Goal: Task Accomplishment & Management: Use online tool/utility

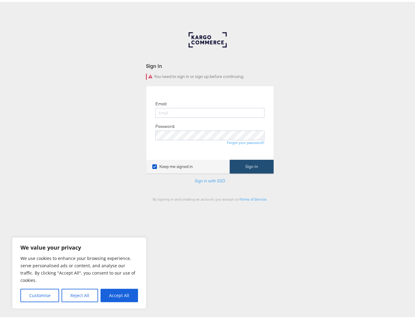
type input "ellis.heyes@jdplc.com"
click at [250, 171] on button "Sign In" at bounding box center [252, 165] width 44 height 14
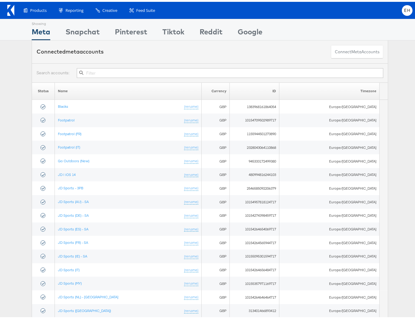
click at [12, 197] on div "Status Name Currency ID Timezone Blacks (rename) GBP 1383968161864054 [GEOGRAPH…" at bounding box center [210, 301] width 420 height 440
click at [14, 197] on div "Status Name Currency ID Timezone Blacks (rename) GBP 1383968161864054 Europe/Lo…" at bounding box center [210, 301] width 420 height 440
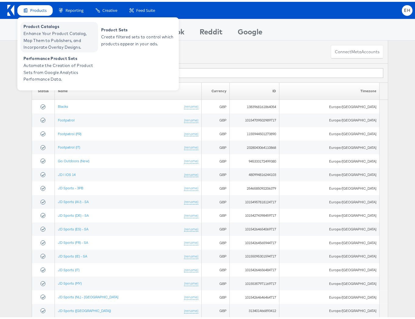
click at [39, 30] on span "Enhance Your Product Catalog, Map Them to Publishers, and Incorporate Overlay D…" at bounding box center [59, 38] width 73 height 21
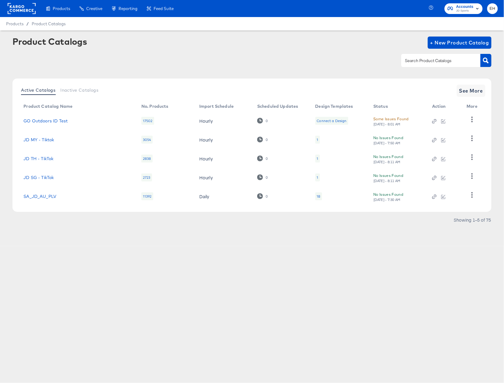
click at [425, 63] on input "text" at bounding box center [435, 60] width 65 height 7
type input "size"
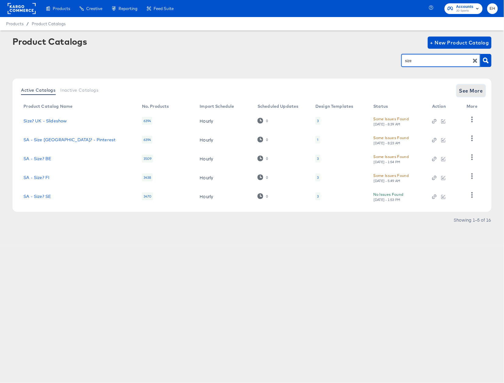
click at [468, 89] on span "See More" at bounding box center [471, 90] width 24 height 9
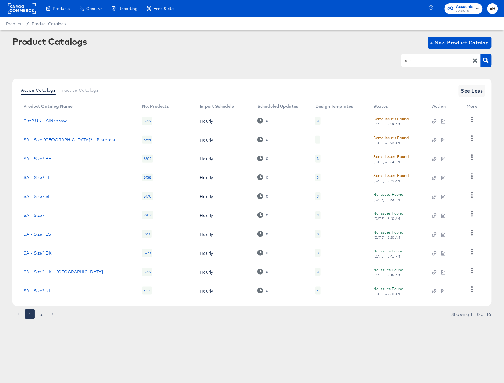
click at [40, 312] on button "2" at bounding box center [42, 314] width 10 height 10
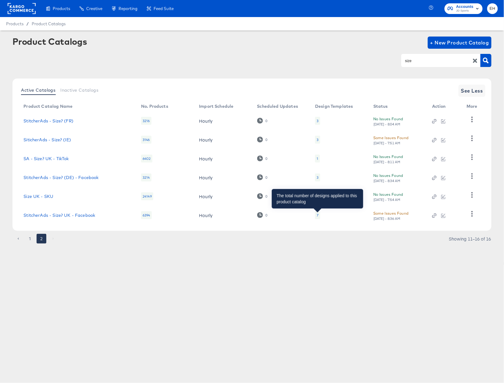
click at [317, 216] on div "7" at bounding box center [317, 215] width 2 height 5
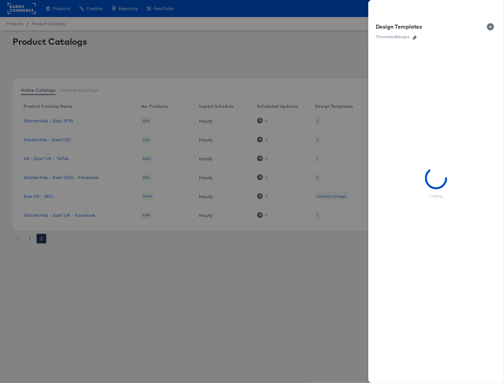
click at [417, 37] on icon "button" at bounding box center [414, 38] width 4 height 4
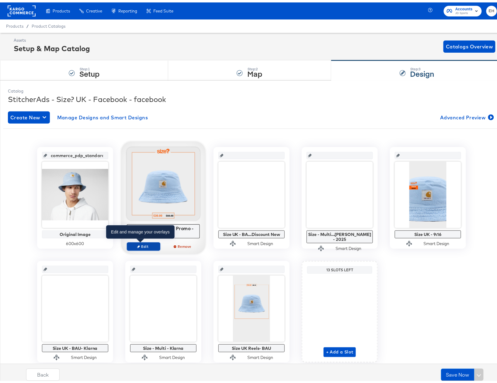
click at [139, 245] on span "Edit" at bounding box center [144, 244] width 28 height 5
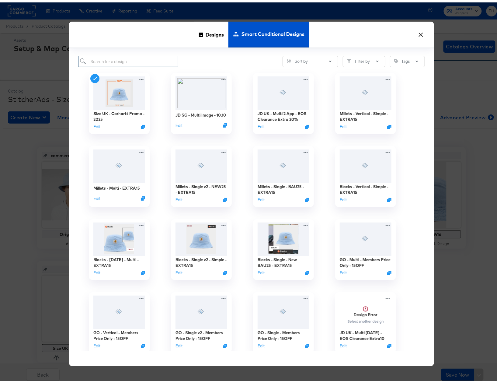
click at [135, 56] on input "search" at bounding box center [128, 59] width 100 height 11
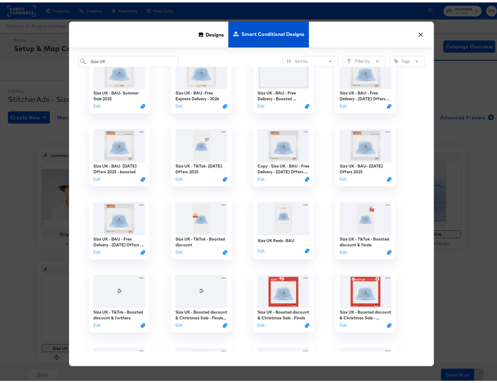
scroll to position [487, 0]
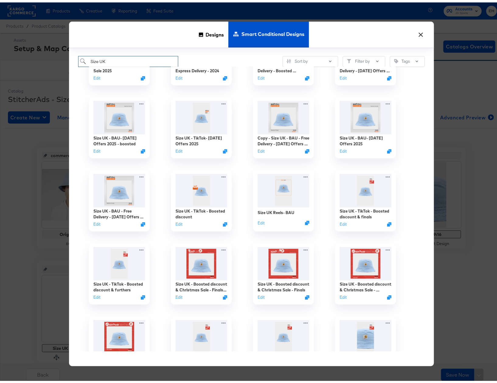
click at [116, 57] on input "Size UK" at bounding box center [128, 59] width 100 height 11
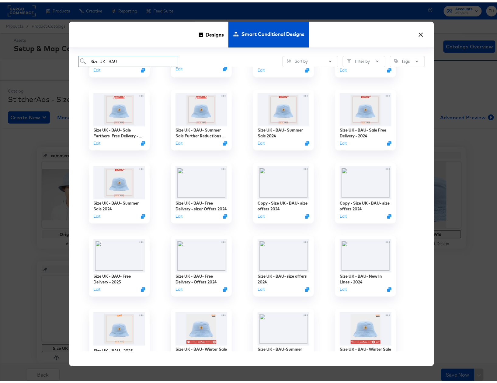
scroll to position [609, 0]
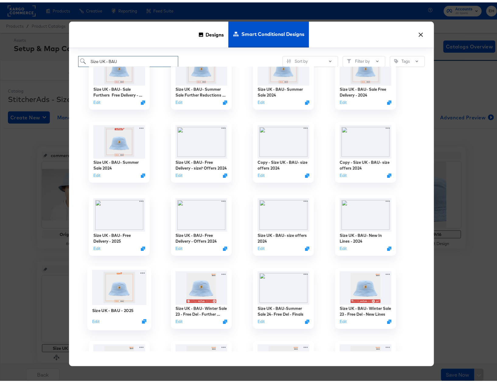
type input "Size UK - BAU"
click at [112, 289] on img at bounding box center [119, 285] width 54 height 35
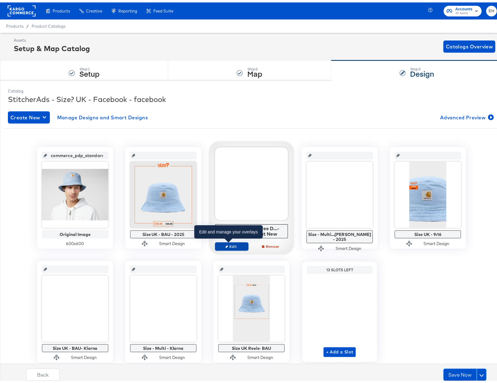
click at [226, 246] on span "Edit" at bounding box center [232, 244] width 28 height 5
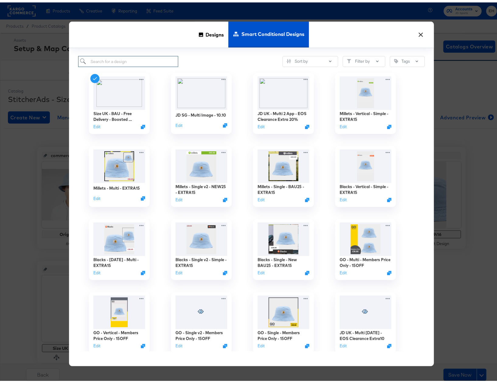
click at [123, 60] on input "search" at bounding box center [128, 59] width 100 height 11
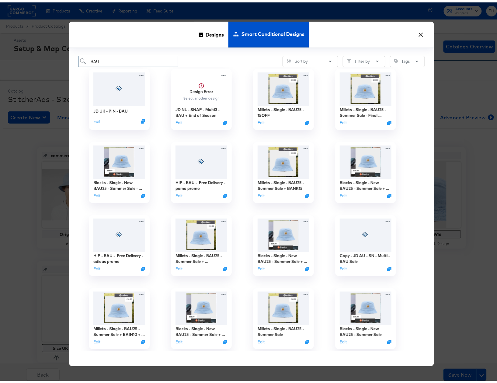
scroll to position [81, 0]
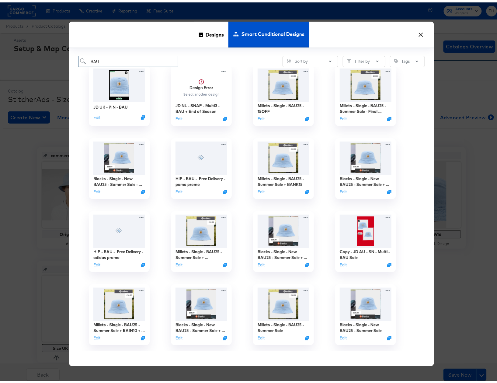
click at [86, 59] on input "BAU" at bounding box center [128, 59] width 100 height 11
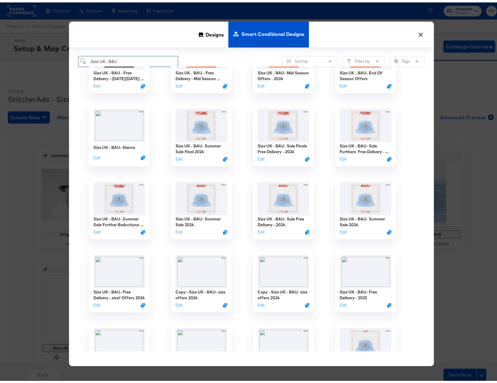
scroll to position [487, 0]
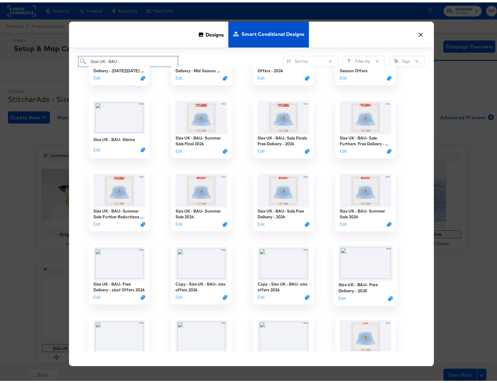
type input "Size UK - BAU"
click at [364, 268] on img at bounding box center [366, 260] width 54 height 35
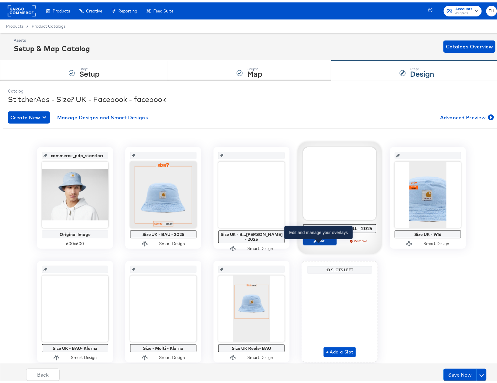
click at [314, 240] on icon "button" at bounding box center [315, 238] width 3 height 3
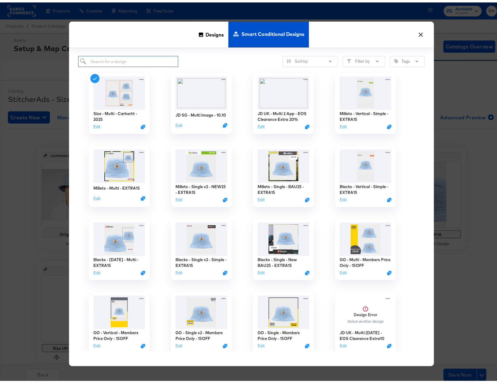
click at [140, 58] on input "search" at bounding box center [128, 59] width 100 height 11
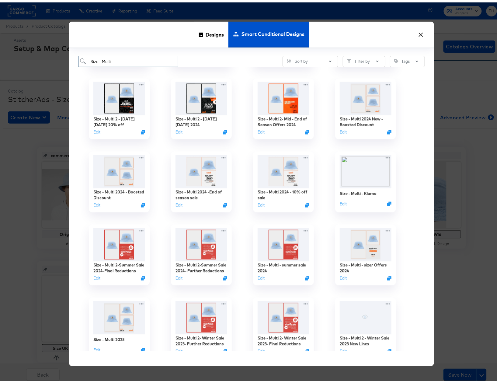
scroll to position [365, 0]
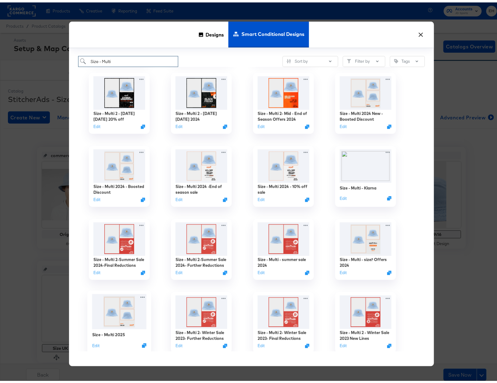
type input "Size - Multi"
click at [105, 324] on img at bounding box center [119, 309] width 54 height 35
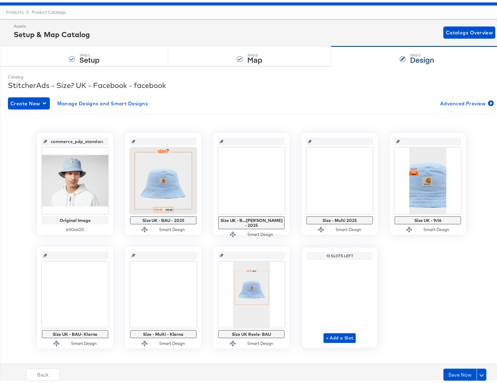
scroll to position [21, 0]
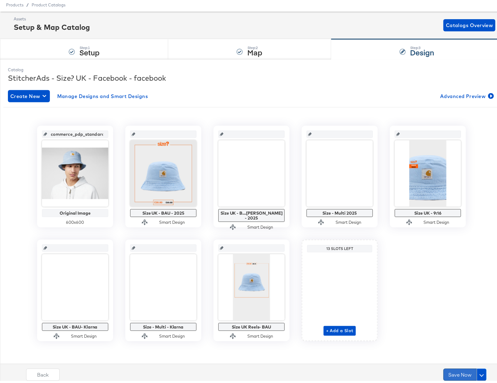
click at [446, 369] on button "Save Now" at bounding box center [460, 372] width 33 height 12
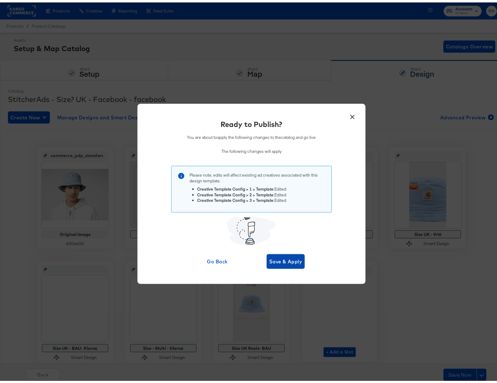
click at [286, 259] on span "Save & Apply" at bounding box center [285, 259] width 33 height 9
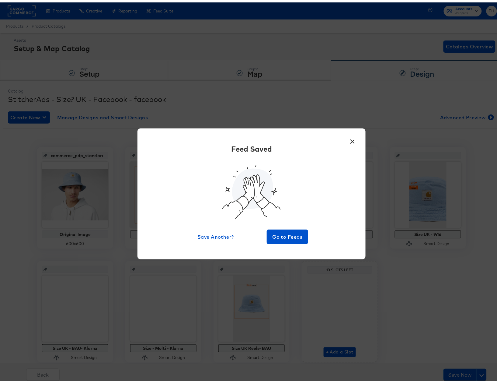
click at [350, 139] on button "×" at bounding box center [352, 137] width 11 height 11
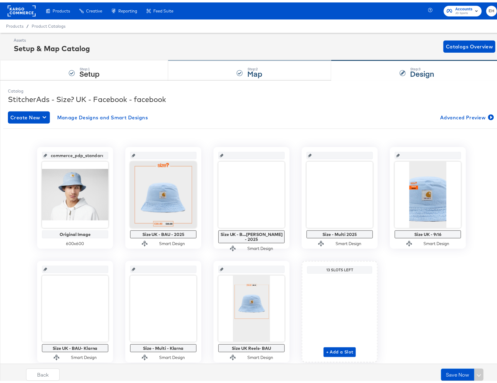
click at [248, 75] on strong "Map" at bounding box center [255, 71] width 15 height 10
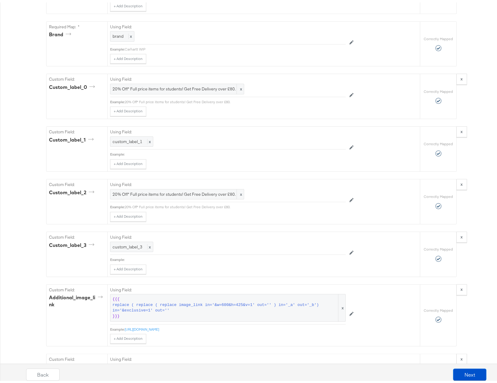
scroll to position [649, 0]
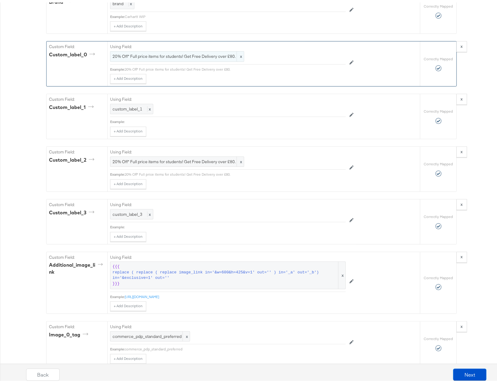
click at [238, 59] on span "x" at bounding box center [240, 54] width 7 height 10
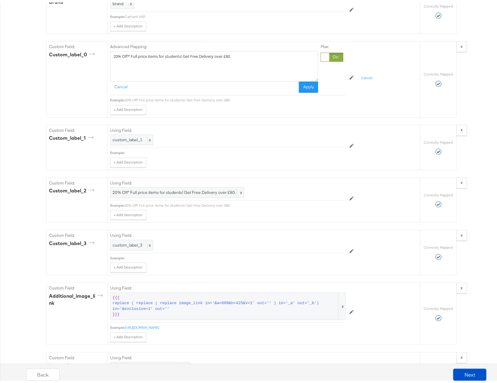
drag, startPoint x: 247, startPoint y: 59, endPoint x: 31, endPoint y: 61, distance: 216.5
click at [31, 61] on div "Catalog Mapping Tool Map the required fields to items in your product catalog u…" at bounding box center [252, 275] width 504 height 1692
paste textarea "Refresh your collection with something new from the brands you’ve heard of and …"
type textarea "Refresh your collection with something new from the brands you’ve heard of and …"
click at [299, 87] on button "Apply" at bounding box center [308, 84] width 19 height 11
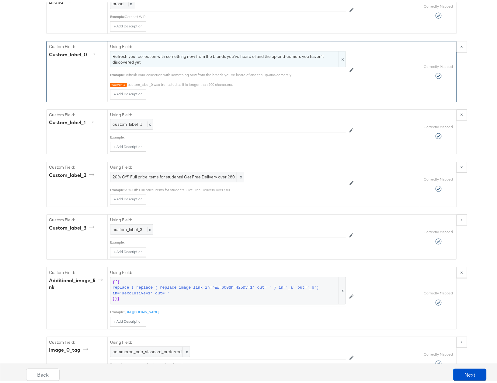
click at [167, 62] on span "Refresh your collection with something new from the brands you’ve heard of and …" at bounding box center [228, 56] width 231 height 11
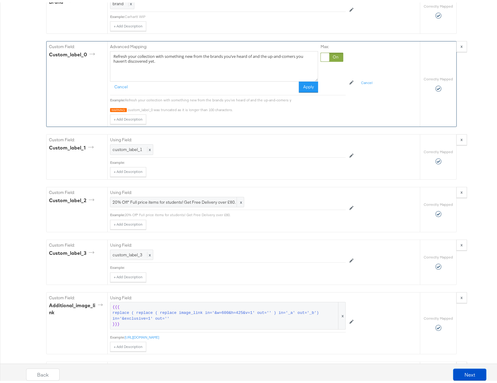
drag, startPoint x: 162, startPoint y: 65, endPoint x: 194, endPoint y: 57, distance: 32.6
click at [194, 57] on textarea "Refresh your collection with something new from the brands you’ve heard of and …" at bounding box center [214, 64] width 208 height 30
type textarea "Refresh your collection with something new from your favourite brands."
click at [302, 89] on button "Apply" at bounding box center [308, 84] width 19 height 11
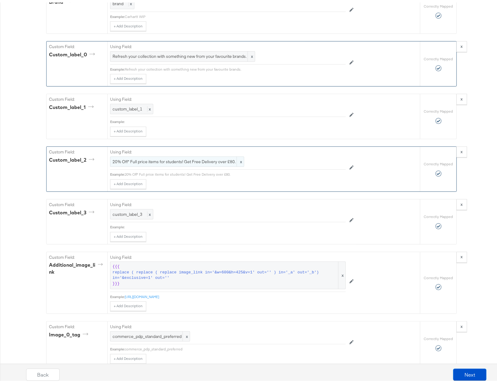
click at [152, 162] on span "20% Off* Full price items for students! Get Free Delivery over £80." at bounding box center [177, 159] width 129 height 6
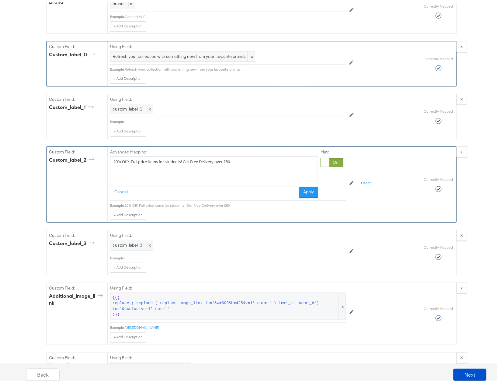
click at [112, 165] on textarea "20% Off* Full price items for students! Get Free Delivery over £80." at bounding box center [214, 169] width 208 height 30
drag, startPoint x: 240, startPoint y: 164, endPoint x: 24, endPoint y: 143, distance: 217.5
click at [34, 144] on div "Catalog Mapping Tool Map the required fields to items in your product catalog u…" at bounding box center [252, 275] width 504 height 1692
type textarea "Free UK delivery on orders over £80. Shop the latest releases online now."
click at [308, 195] on button "Apply" at bounding box center [308, 190] width 19 height 11
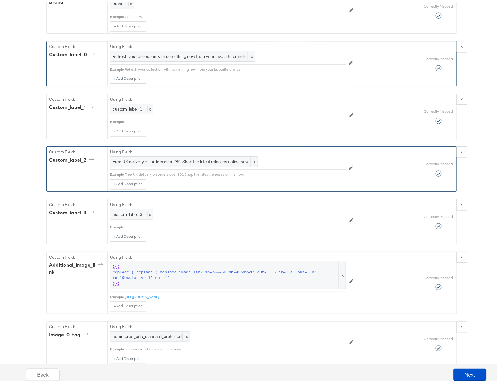
click at [17, 189] on div "Catalog Mapping Tool Map the required fields to items in your product catalog u…" at bounding box center [252, 259] width 504 height 1661
click at [30, 215] on div "Catalog Mapping Tool Map the required fields to items in your product catalog u…" at bounding box center [252, 259] width 504 height 1661
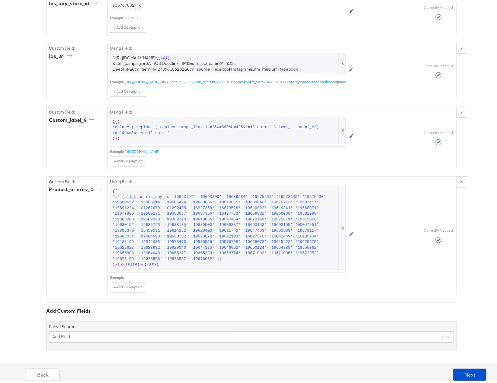
scroll to position [1380, 0]
click at [473, 370] on button "Next" at bounding box center [470, 372] width 33 height 12
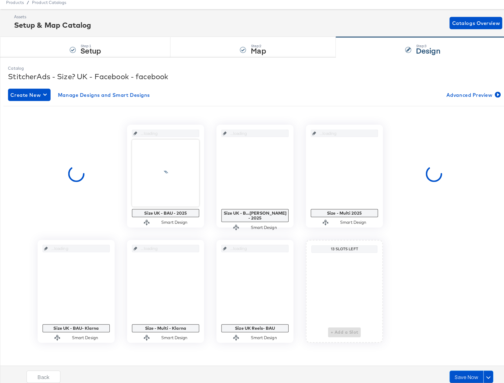
scroll to position [0, 0]
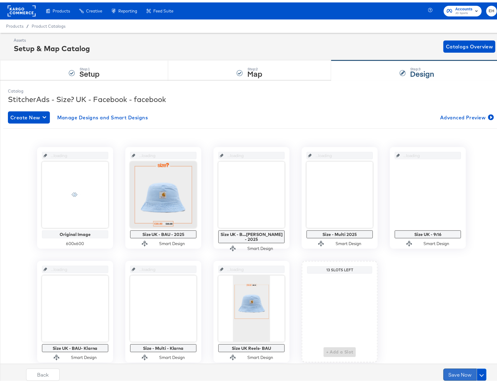
click at [457, 371] on button "Save Now" at bounding box center [460, 372] width 33 height 12
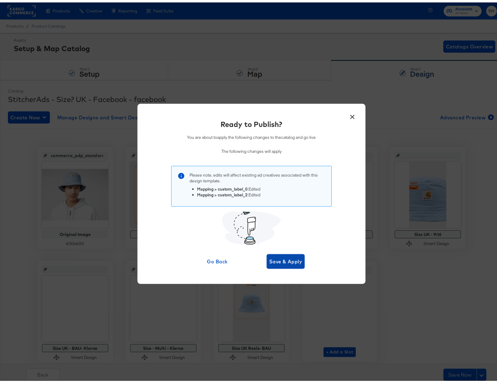
click at [275, 258] on span "Save & Apply" at bounding box center [285, 259] width 33 height 9
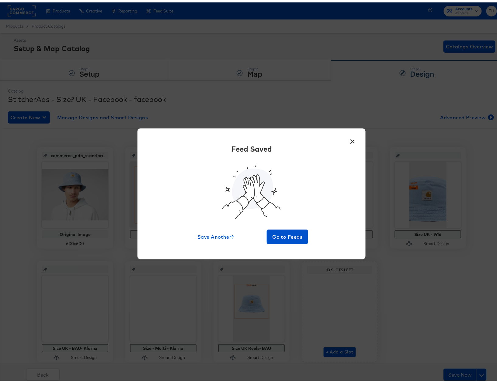
click at [349, 135] on button "×" at bounding box center [352, 137] width 11 height 11
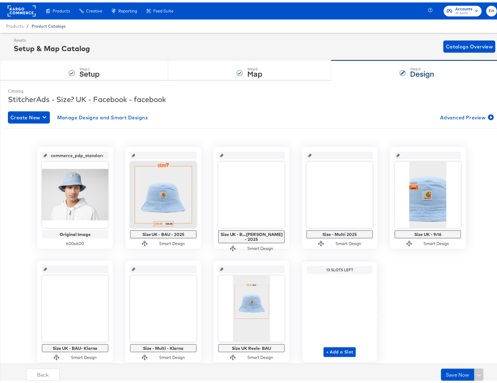
click at [44, 21] on span "Product Catalogs" at bounding box center [49, 23] width 34 height 5
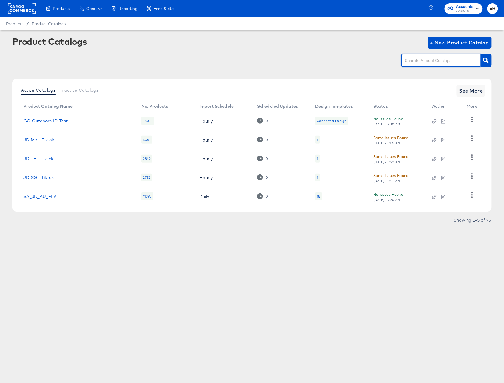
click at [444, 60] on input "text" at bounding box center [435, 60] width 65 height 7
type input "size"
click at [470, 95] on button "See More" at bounding box center [470, 91] width 29 height 12
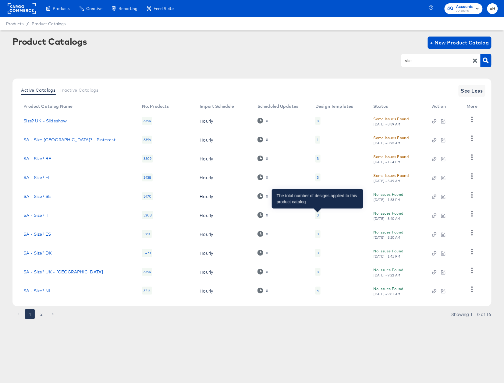
click at [318, 213] on div "3" at bounding box center [318, 215] width 2 height 5
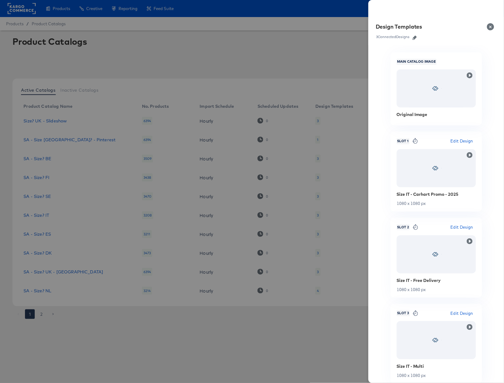
click at [416, 38] on icon "button" at bounding box center [414, 38] width 4 height 4
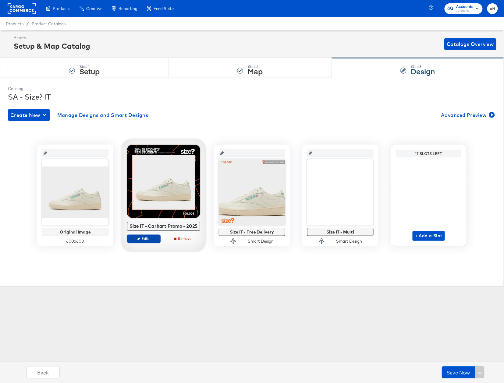
click at [151, 239] on span "Edit" at bounding box center [144, 238] width 28 height 5
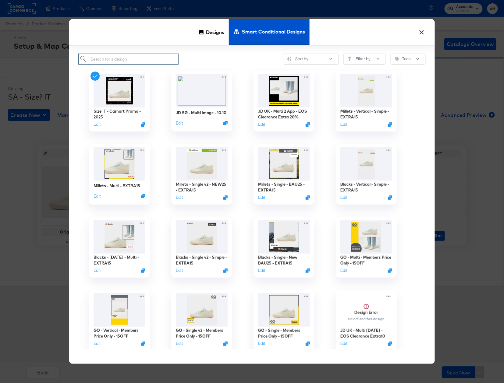
click at [129, 54] on input "search" at bounding box center [128, 59] width 100 height 11
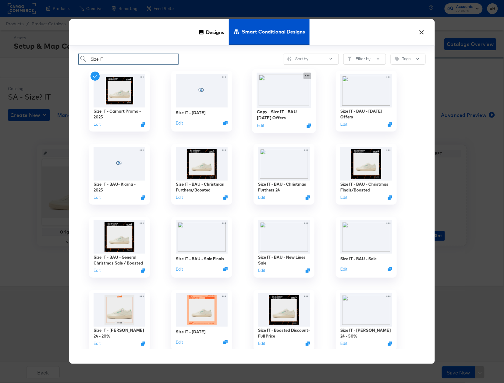
click at [308, 77] on icon at bounding box center [307, 76] width 8 height 6
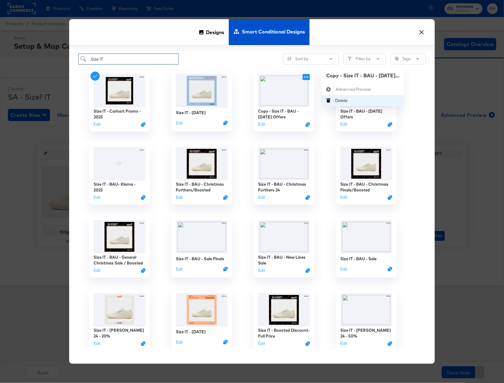
type input "Size IT"
click at [349, 99] on button "[PERSON_NAME]" at bounding box center [363, 100] width 82 height 11
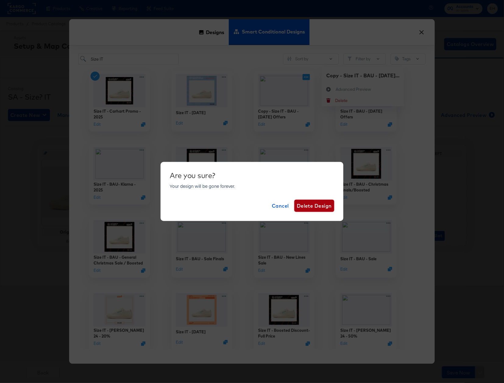
click at [320, 204] on span "Delete Design" at bounding box center [314, 206] width 35 height 9
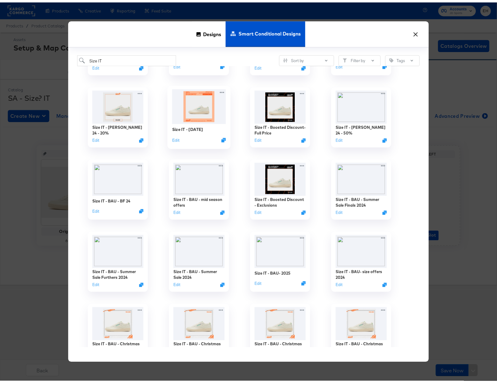
scroll to position [244, 0]
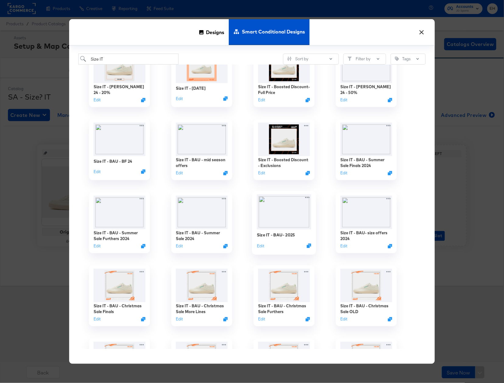
click at [284, 216] on img at bounding box center [284, 212] width 54 height 35
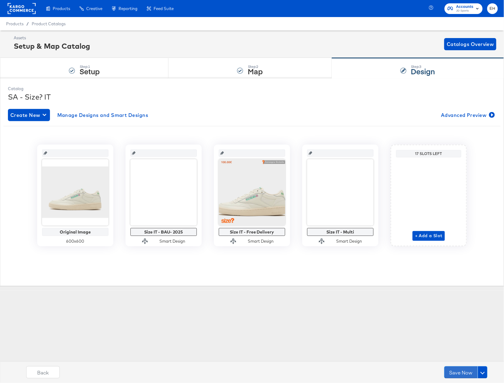
drag, startPoint x: 457, startPoint y: 370, endPoint x: 429, endPoint y: 329, distance: 49.6
click at [429, 329] on div "Products Products Product Catalogs Enhance Your Product Catalog, Map Them to Pu…" at bounding box center [252, 191] width 504 height 383
click at [226, 76] on div "Step: 2 Map" at bounding box center [249, 68] width 163 height 20
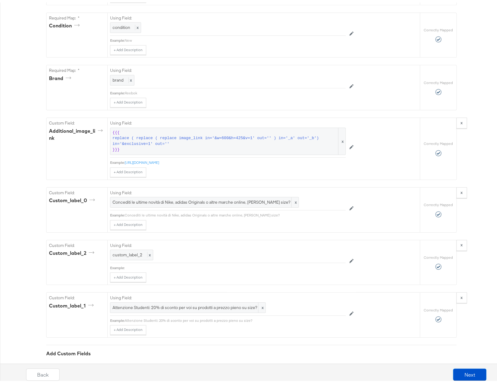
scroll to position [528, 0]
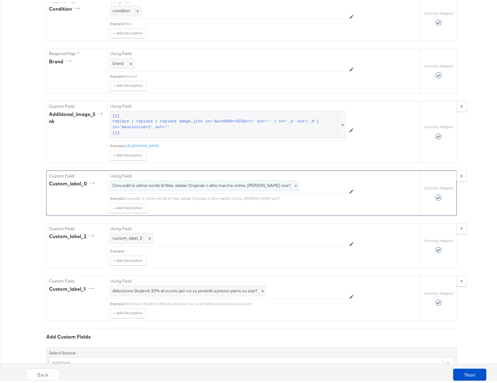
click at [228, 186] on span "Concediti le ultime novità di Nike, adidas Originals o altre marche online, [PE…" at bounding box center [205, 183] width 184 height 6
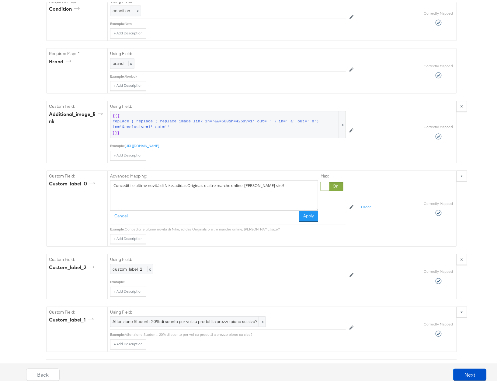
drag, startPoint x: 242, startPoint y: 191, endPoint x: 16, endPoint y: 191, distance: 226.5
paste textarea "[PERSON_NAME] gratuita per ordini superiori a 100€"
type textarea "Consegna gratuita per ordini superiori a 100€"
click at [182, 322] on span "Attenzione Studenti: 20% di sconto per voi su prodotti a prezzo pieno su size?" at bounding box center [188, 319] width 151 height 6
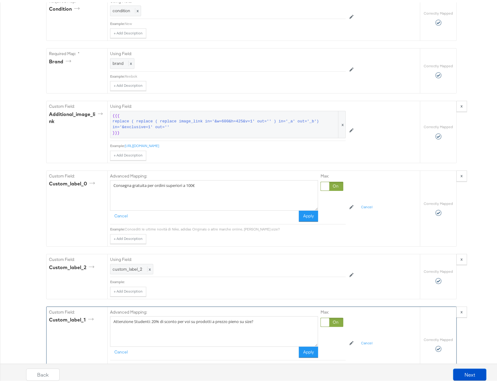
drag, startPoint x: 199, startPoint y: 328, endPoint x: 82, endPoint y: 327, distance: 116.9
click at [82, 327] on div "Custom Field: custom_label_1 Advanced Mapping: Attenzione Studenti: 20% di scon…" at bounding box center [234, 342] width 374 height 76
click at [271, 330] on textarea "Attenzione Studenti: 20% di sconto per voi su prodotti a prezzo pieno su size?" at bounding box center [214, 329] width 208 height 30
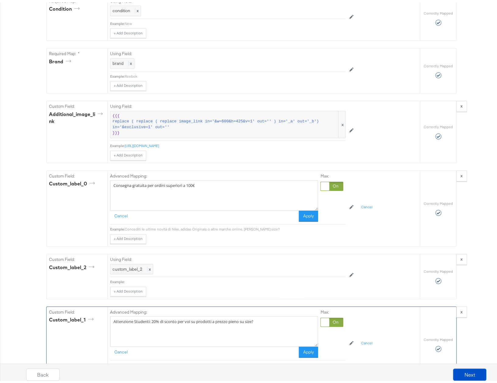
paste textarea "10% di sconto* con UniDays *si applicano T&Ci"
type textarea "10% di sconto* con UniDays *si applicano T&Ci"
click at [304, 359] on div "Back Next" at bounding box center [257, 370] width 504 height 26
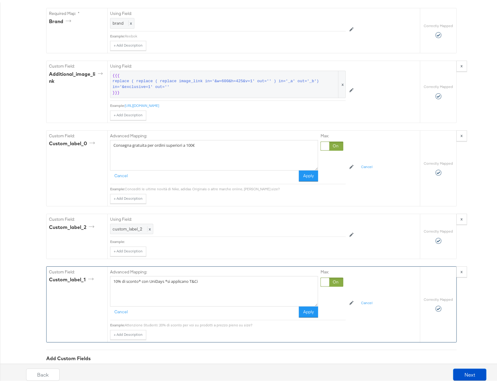
scroll to position [568, 0]
click at [306, 315] on button "Apply" at bounding box center [308, 309] width 19 height 11
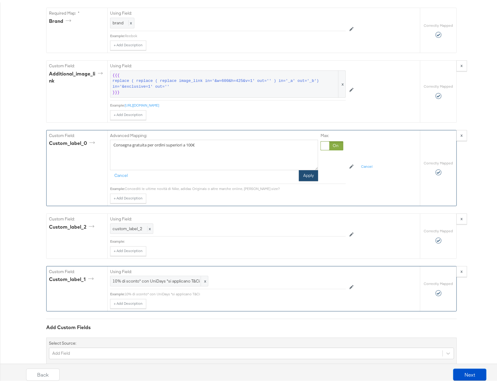
click at [304, 179] on button "Apply" at bounding box center [308, 173] width 19 height 11
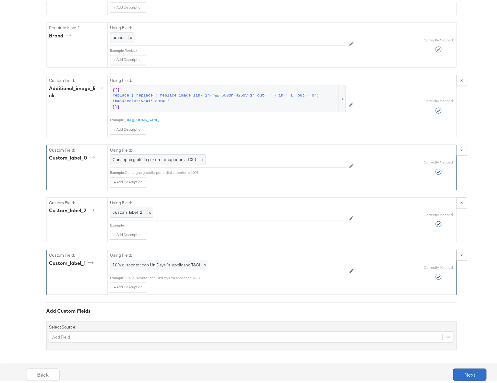
click at [464, 377] on button "Next" at bounding box center [470, 372] width 33 height 12
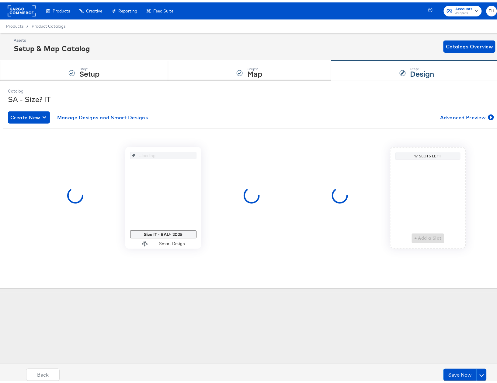
scroll to position [0, 0]
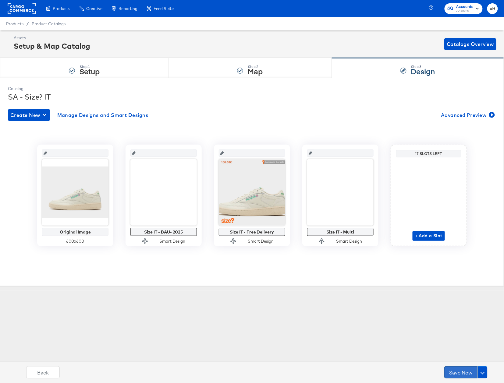
click at [457, 368] on button "Save Now" at bounding box center [460, 372] width 33 height 12
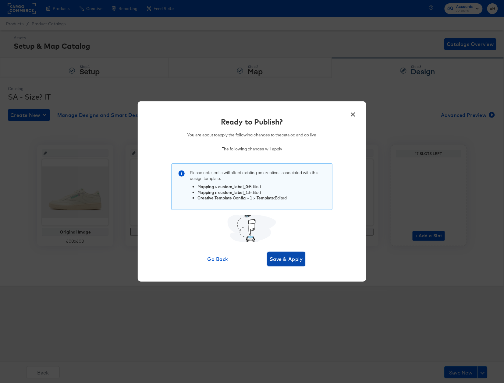
click at [293, 260] on span "Save & Apply" at bounding box center [285, 259] width 33 height 9
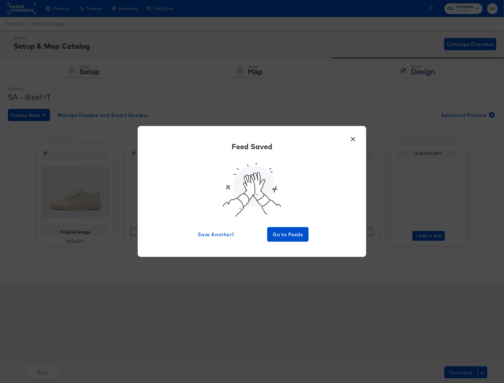
drag, startPoint x: 357, startPoint y: 138, endPoint x: 353, endPoint y: 136, distance: 4.4
click at [356, 138] on button "×" at bounding box center [352, 137] width 11 height 11
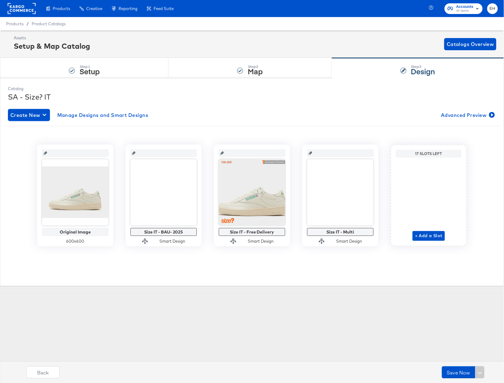
click at [54, 20] on div "Products / Product Catalogs" at bounding box center [252, 23] width 504 height 13
click at [51, 22] on span "Product Catalogs" at bounding box center [49, 23] width 34 height 5
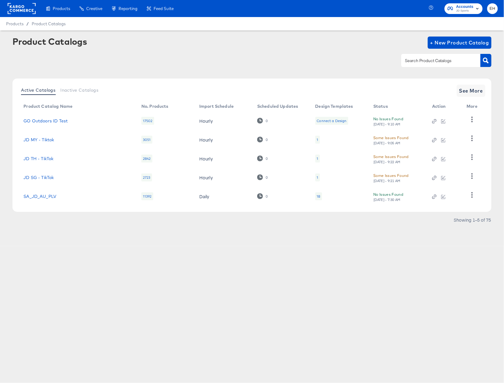
click at [450, 66] on div at bounding box center [440, 60] width 79 height 13
type input "size"
click at [469, 92] on span "See More" at bounding box center [471, 90] width 24 height 9
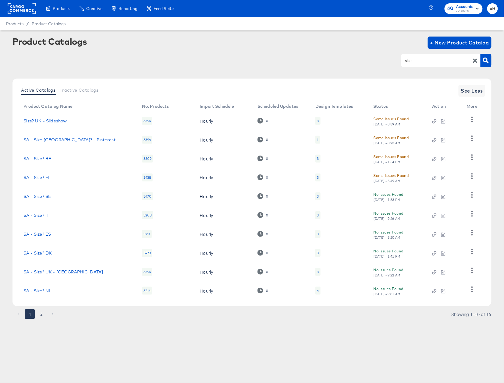
click at [317, 234] on div "3" at bounding box center [318, 234] width 2 height 5
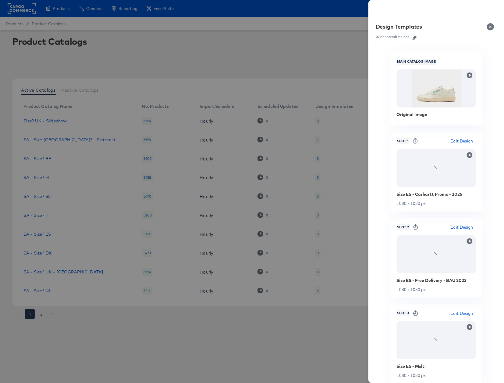
click at [413, 37] on icon "button" at bounding box center [414, 38] width 4 height 4
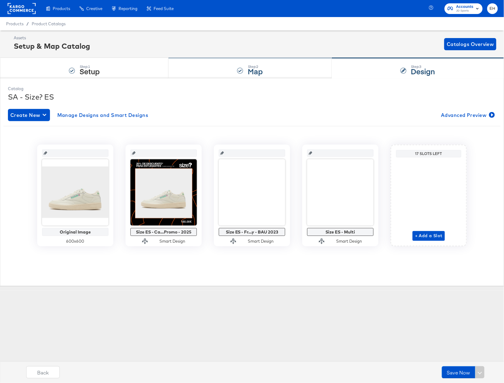
click at [215, 65] on div "Step: 2 Map" at bounding box center [249, 68] width 163 height 20
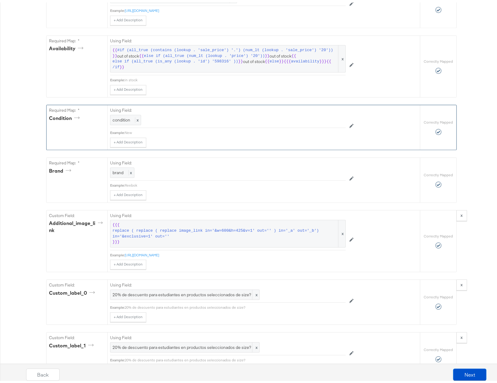
scroll to position [528, 0]
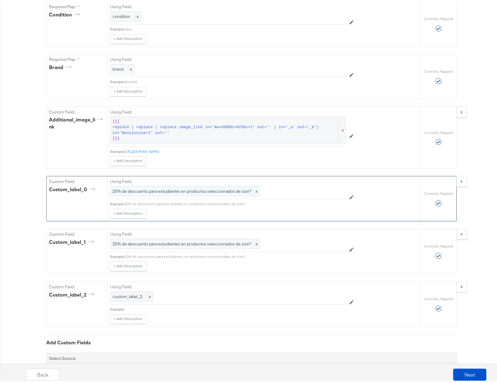
click at [252, 194] on span "x" at bounding box center [255, 189] width 7 height 10
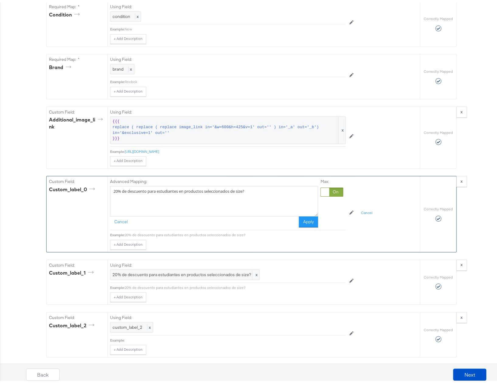
drag, startPoint x: 263, startPoint y: 199, endPoint x: 46, endPoint y: 183, distance: 217.6
click at [47, 183] on div "Custom Field: custom_label_0 Advanced Mapping: 20% de descuento para estudiante…" at bounding box center [234, 212] width 374 height 76
paste textarea "10% de dto.* para estudiantes. *TYC apl."
click at [213, 194] on textarea "10% de dto.* para estudiantes. *TYC apl." at bounding box center [214, 199] width 208 height 30
paste textarea "Entrega gratuita a partir de 90€"
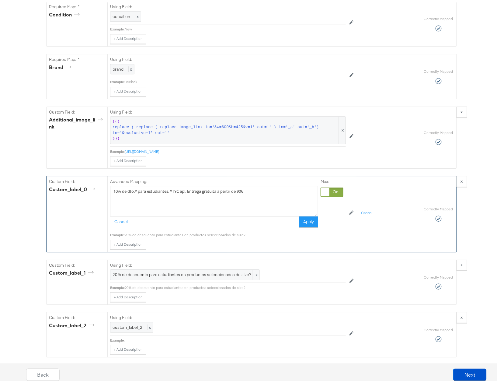
drag, startPoint x: 258, startPoint y: 194, endPoint x: 74, endPoint y: 187, distance: 184.1
click at [90, 188] on div "Custom Field: custom_label_0 Advanced Mapping: 10% de dto.* para estudiantes. *…" at bounding box center [234, 212] width 374 height 76
type textarea "10% de dto.* para estudiantes. *TYC apl. Entrega gratuita a partir de 90€"
click at [244, 275] on span "20% de descuento para estudiantes en productos seleccionados de size?" at bounding box center [185, 272] width 145 height 6
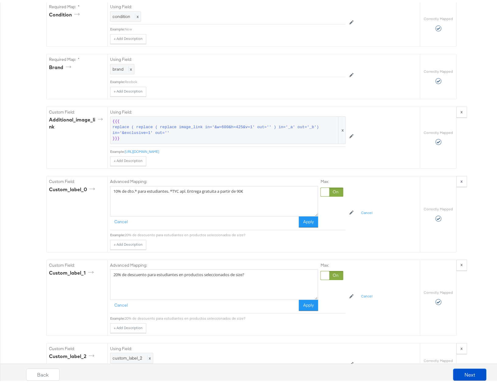
drag, startPoint x: 200, startPoint y: 280, endPoint x: -1, endPoint y: 280, distance: 201.2
paste textarea "10% de dto.* para estudiantes. *TYC apl. Entrega gratuita a partir de 90€"
type textarea "10% de dto.* para estudiantes. *TYC apl. Entrega gratuita a partir de 90€"
click at [299, 307] on button "Apply" at bounding box center [308, 302] width 19 height 11
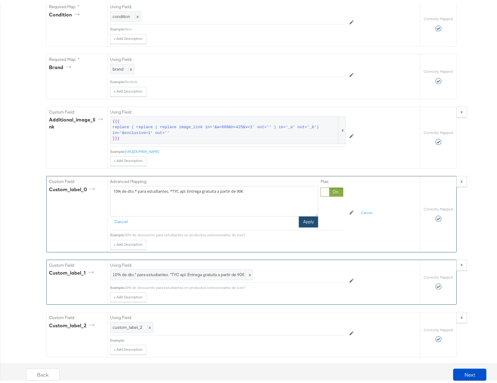
click at [310, 225] on button "Apply" at bounding box center [308, 219] width 19 height 11
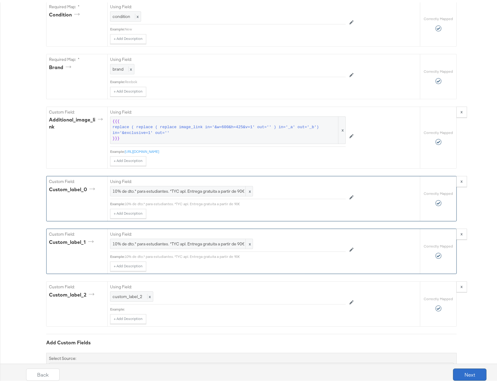
click at [476, 371] on button "Next" at bounding box center [470, 372] width 33 height 12
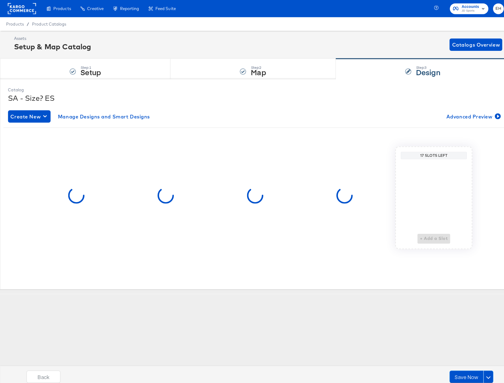
scroll to position [0, 0]
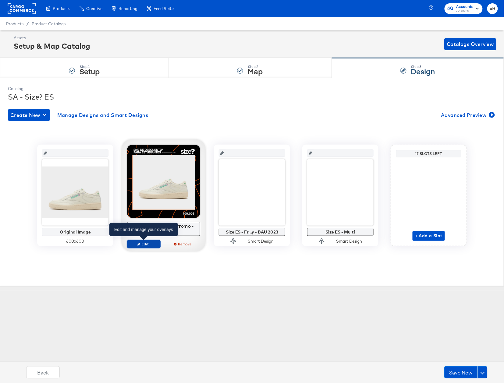
click at [146, 243] on span "Edit" at bounding box center [144, 244] width 28 height 5
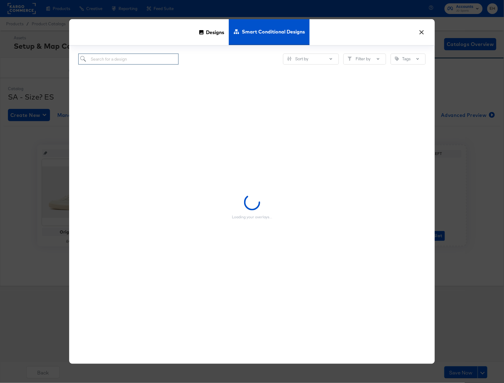
click at [127, 60] on input "search" at bounding box center [128, 59] width 100 height 11
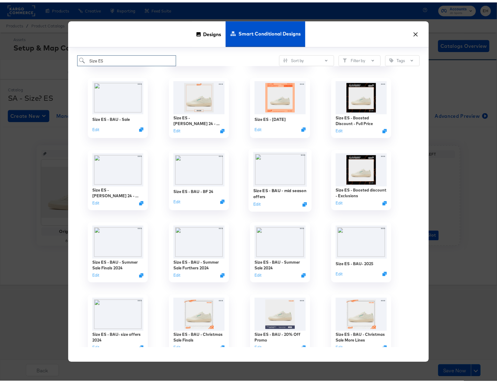
scroll to position [244, 0]
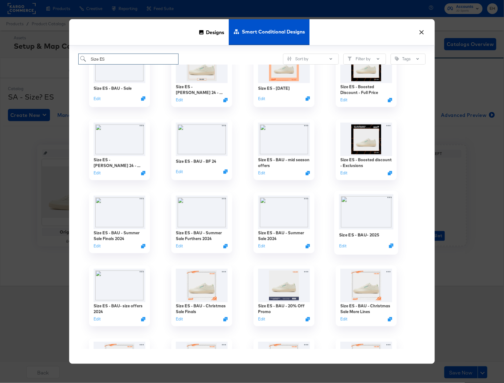
type input "Size ES"
click at [353, 211] on img at bounding box center [366, 212] width 54 height 35
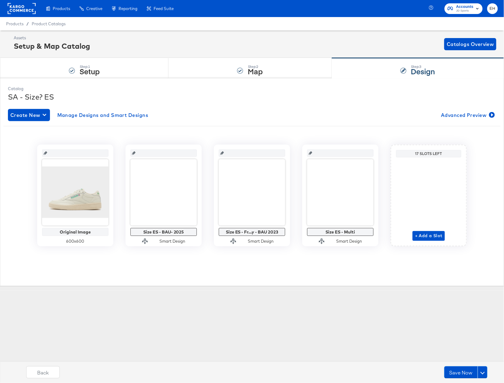
click at [278, 320] on div "Products Products Product Catalogs Enhance Your Product Catalog, Map Them to Pu…" at bounding box center [252, 191] width 504 height 383
click at [458, 374] on button "Save Now" at bounding box center [460, 372] width 33 height 12
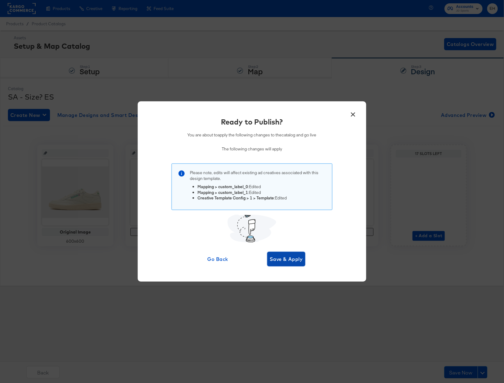
click at [277, 260] on span "Save & Apply" at bounding box center [285, 259] width 33 height 9
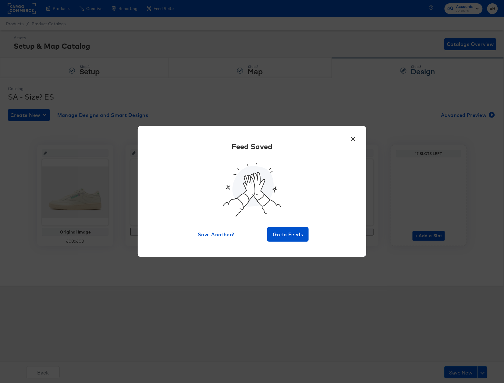
click at [353, 135] on button "×" at bounding box center [352, 137] width 11 height 11
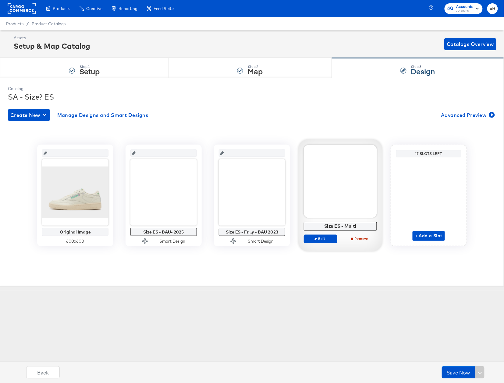
click at [38, 20] on div "Products / Product Catalogs" at bounding box center [252, 23] width 504 height 13
click at [41, 23] on span "Product Catalogs" at bounding box center [49, 23] width 34 height 5
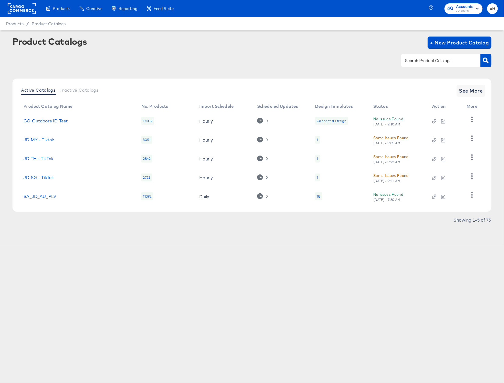
click at [414, 61] on input "text" at bounding box center [435, 60] width 65 height 7
type input "size"
click at [478, 93] on span "See More" at bounding box center [471, 90] width 24 height 9
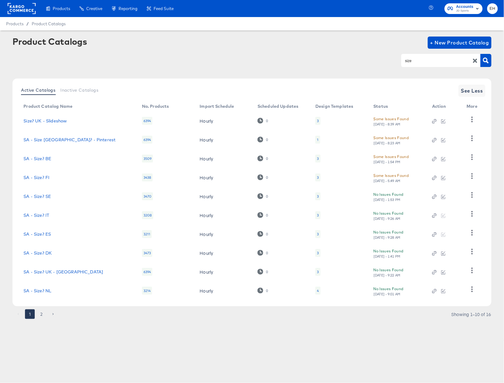
click at [317, 291] on div "4" at bounding box center [318, 290] width 2 height 5
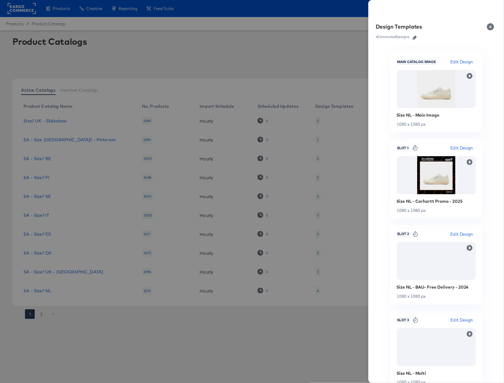
click at [417, 37] on icon "button" at bounding box center [414, 38] width 4 height 4
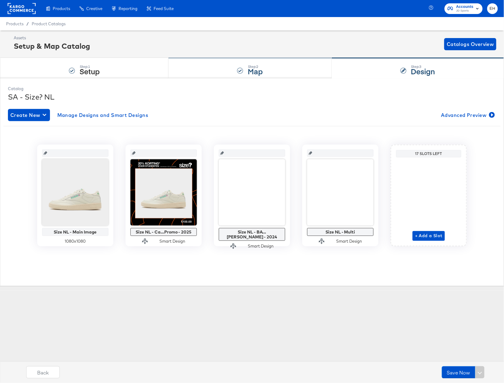
click at [216, 78] on div "Step: 2 Map" at bounding box center [249, 68] width 163 height 20
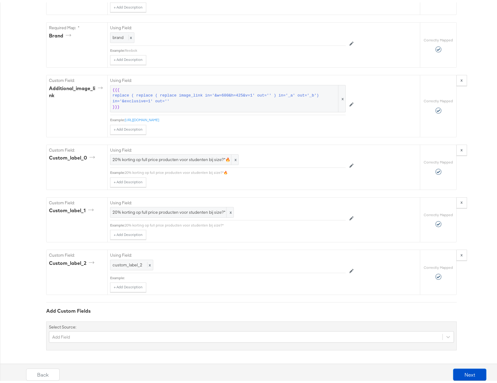
scroll to position [567, 0]
click at [176, 152] on div "20% korting op full price producten voor studenten bij size?*🔥 x" at bounding box center [174, 157] width 129 height 11
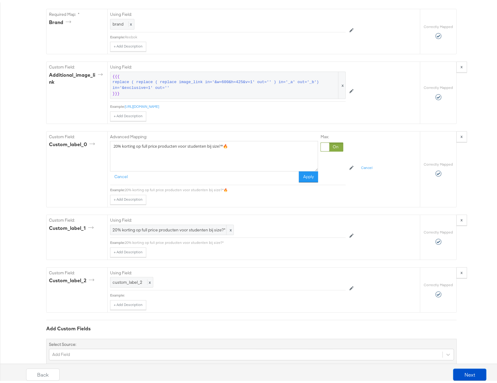
drag, startPoint x: 245, startPoint y: 158, endPoint x: -1, endPoint y: 159, distance: 246.3
paste textarea "Gratis verzending vanaf €110,-"
drag, startPoint x: 111, startPoint y: 156, endPoint x: 121, endPoint y: 151, distance: 11.3
click at [111, 156] on textarea "Gratis verzending vanaf €110,-" at bounding box center [214, 154] width 208 height 30
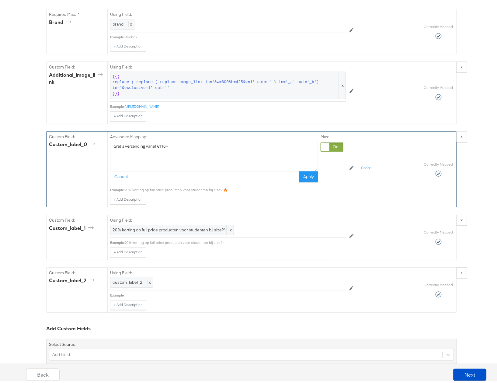
paste textarea "Betaal in 3 delen met Klarna"
drag, startPoint x: 272, startPoint y: 159, endPoint x: 74, endPoint y: 146, distance: 198.3
click at [78, 147] on div "Custom Field: custom_label_0 Advanced Mapping: Betaal in 3 delen met Klarna. Gr…" at bounding box center [234, 167] width 374 height 76
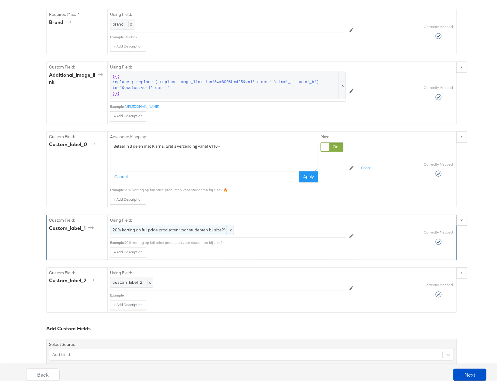
type textarea "Betaal in 3 delen met Klarna. Gratis verzending vanaf €110,-"
click at [158, 230] on span "20% korting op full price producten voor studenten bij size?*" at bounding box center [172, 228] width 119 height 6
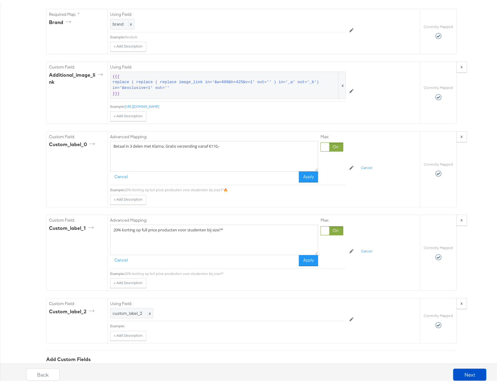
drag, startPoint x: 259, startPoint y: 237, endPoint x: -1, endPoint y: 233, distance: 259.7
paste textarea "Betaal in 3 delen met Klarna. Gratis verzending vanaf €110,-"
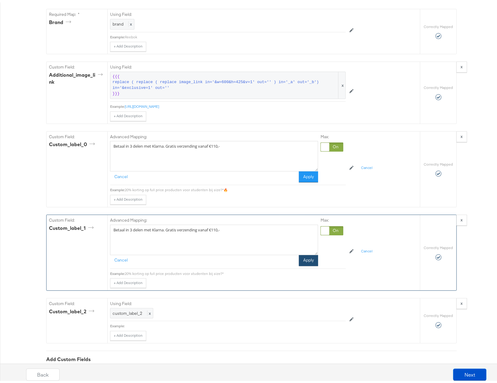
type textarea "Betaal in 3 delen met Klarna. Gratis verzending vanaf €110,-"
click at [309, 264] on button "Apply" at bounding box center [308, 258] width 19 height 11
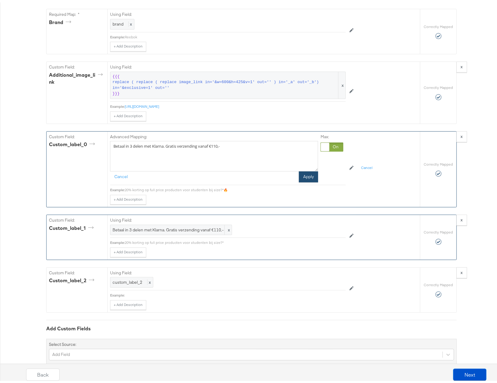
click at [305, 180] on button "Apply" at bounding box center [308, 174] width 19 height 11
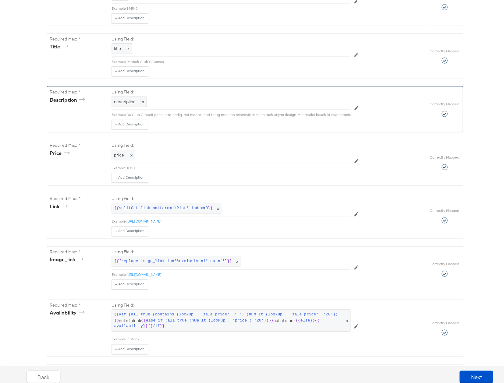
scroll to position [0, 0]
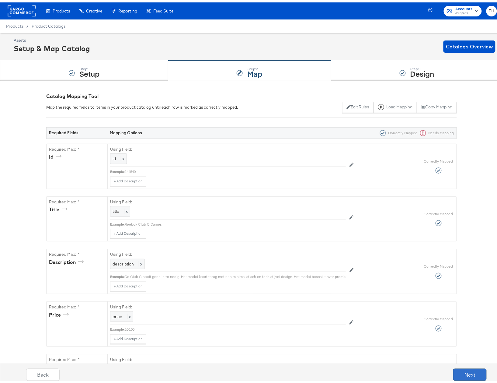
click at [470, 371] on button "Next" at bounding box center [470, 372] width 33 height 12
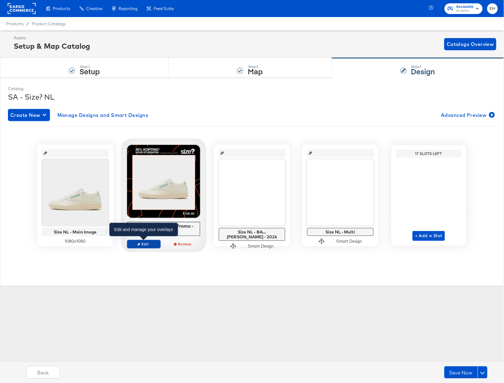
click at [142, 244] on span "Edit" at bounding box center [144, 244] width 28 height 5
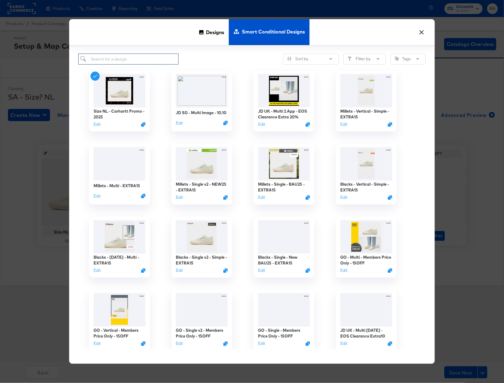
click at [153, 54] on input "search" at bounding box center [128, 59] width 100 height 11
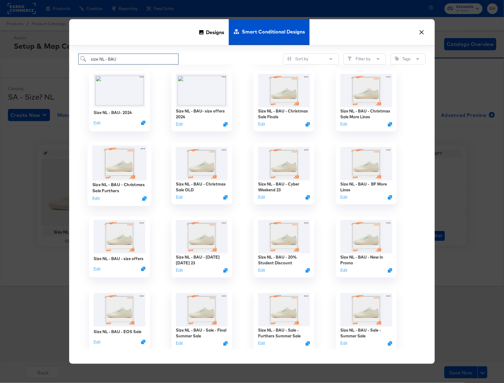
scroll to position [284, 0]
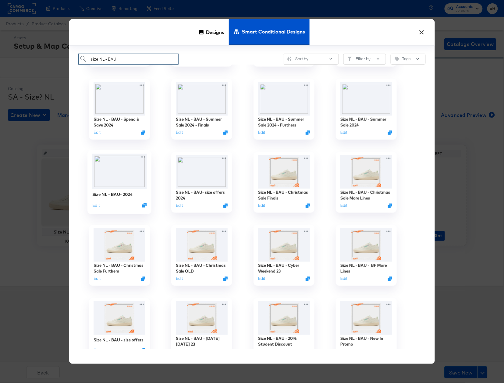
type input "size NL - BAU"
click at [123, 166] on img at bounding box center [119, 171] width 54 height 35
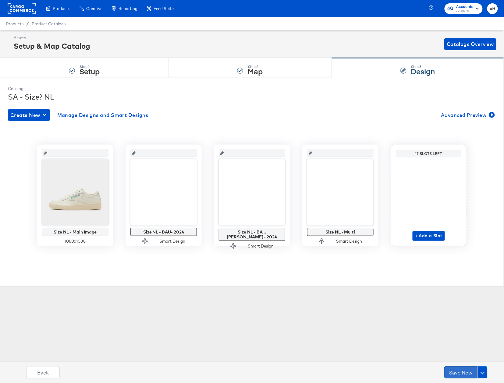
click at [468, 370] on button "Save Now" at bounding box center [460, 372] width 33 height 12
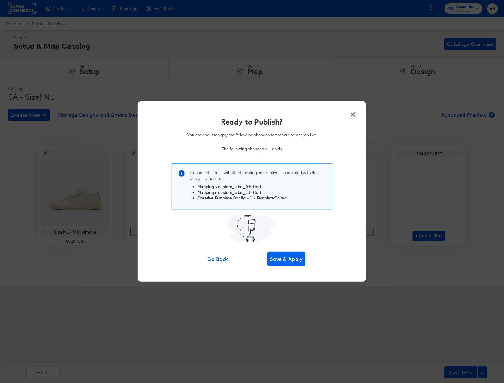
click at [287, 259] on span "Save & Apply" at bounding box center [285, 259] width 33 height 9
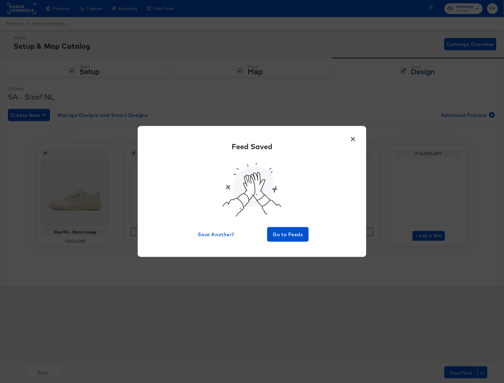
click at [354, 138] on button "×" at bounding box center [352, 137] width 11 height 11
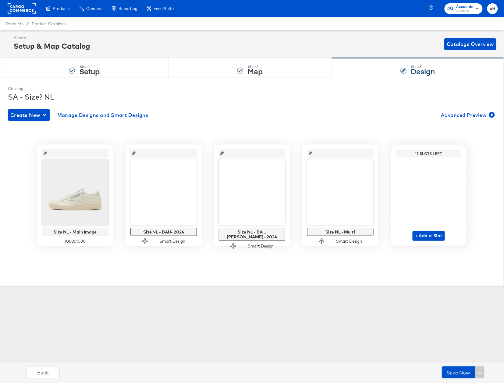
drag, startPoint x: 64, startPoint y: 39, endPoint x: 353, endPoint y: 355, distance: 428.6
click at [0, 0] on div "Enhance Your Product Catalog, Map Them to Publishers, and Incorporate Overlay D…" at bounding box center [0, 0] width 0 height 0
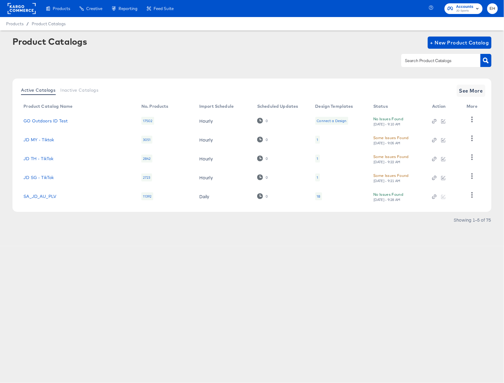
click at [426, 64] on input "text" at bounding box center [435, 60] width 65 height 7
type input "size"
click at [462, 97] on div at bounding box center [252, 97] width 466 height 0
click at [459, 94] on button "See More" at bounding box center [470, 91] width 29 height 12
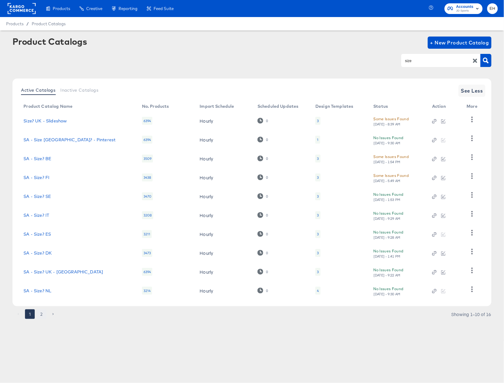
click at [43, 314] on button "2" at bounding box center [42, 314] width 10 height 10
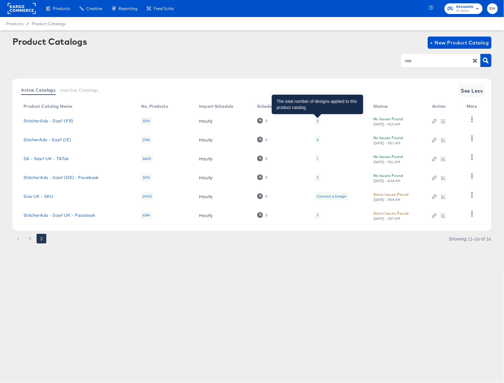
click at [316, 121] on div "3" at bounding box center [317, 120] width 2 height 5
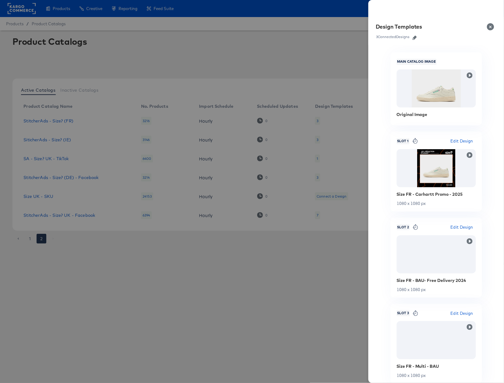
click at [413, 38] on icon "button" at bounding box center [414, 38] width 4 height 4
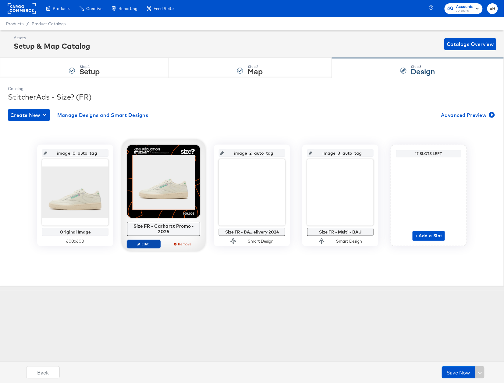
click at [146, 244] on span "Edit" at bounding box center [144, 244] width 28 height 5
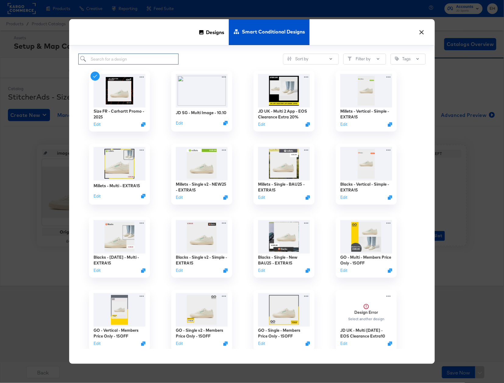
click at [129, 60] on input "search" at bounding box center [128, 59] width 100 height 11
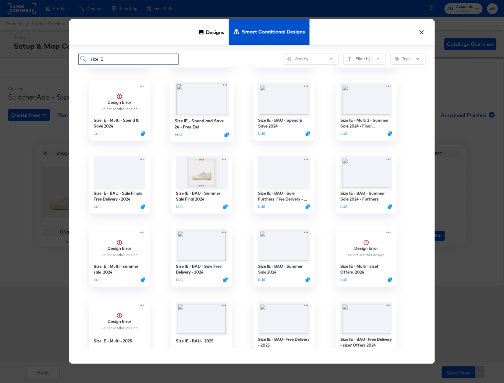
scroll to position [893, 0]
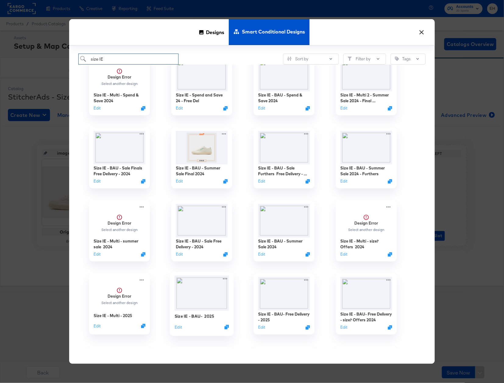
type input "size IE"
click at [204, 303] on img at bounding box center [201, 293] width 54 height 35
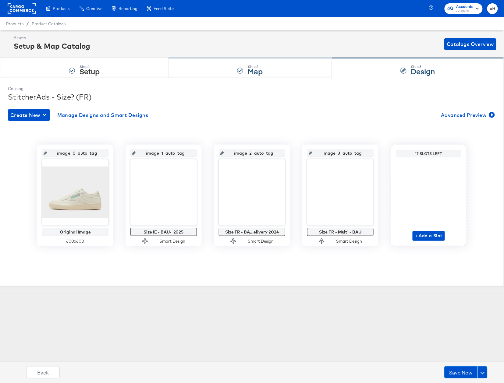
click at [248, 67] on strong "Map" at bounding box center [255, 71] width 15 height 10
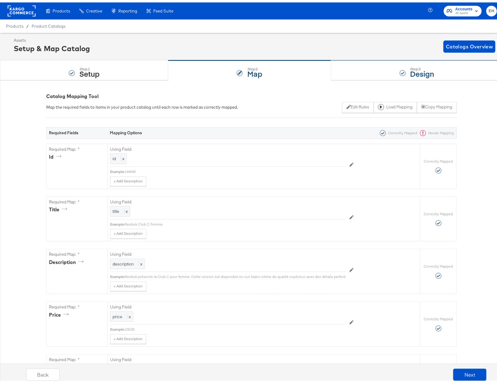
click at [362, 69] on div "Step: 3 Design" at bounding box center [418, 68] width 172 height 20
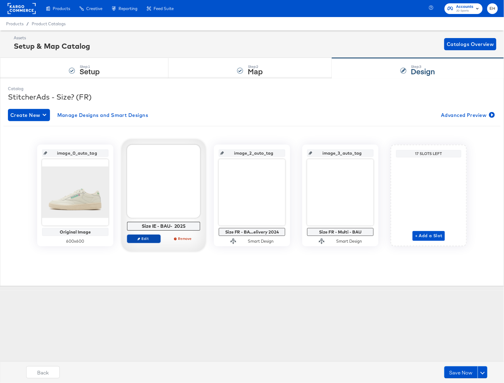
click at [143, 242] on button "Edit" at bounding box center [143, 238] width 33 height 9
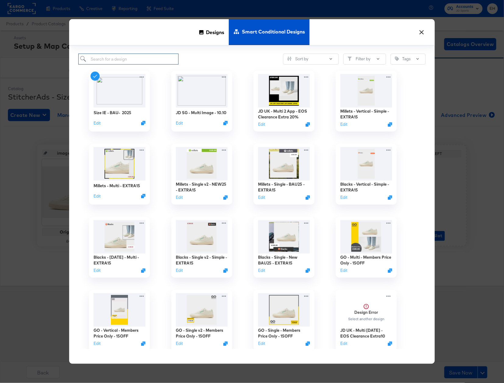
click at [143, 60] on input "search" at bounding box center [128, 59] width 100 height 11
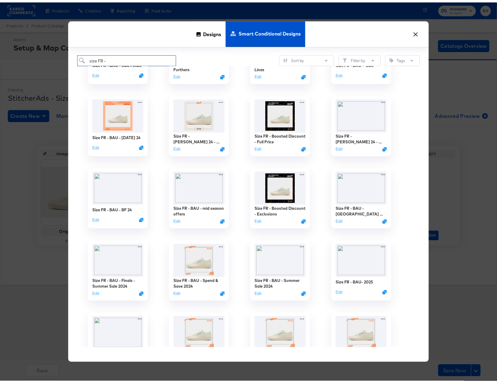
scroll to position [203, 0]
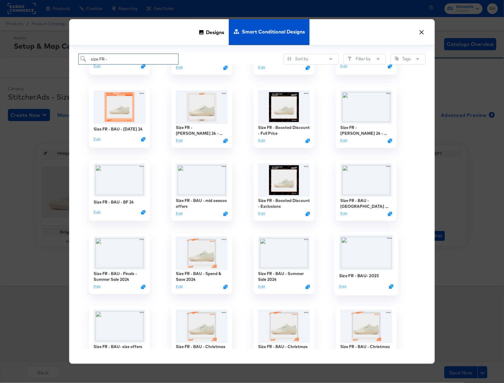
type input "size FR -"
click at [379, 254] on img at bounding box center [366, 252] width 54 height 35
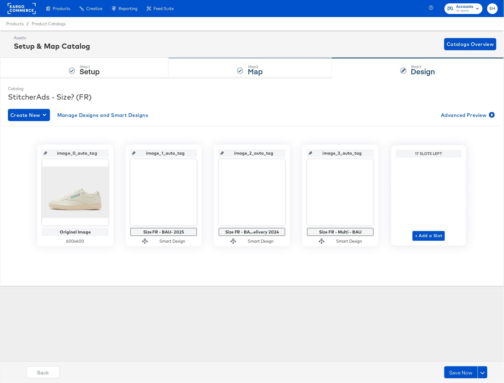
click at [281, 68] on div "Step: 2 Map" at bounding box center [249, 68] width 163 height 20
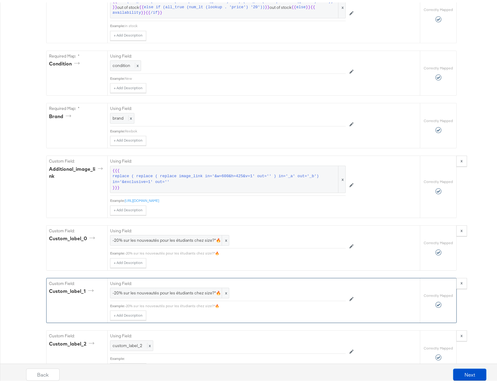
scroll to position [609, 0]
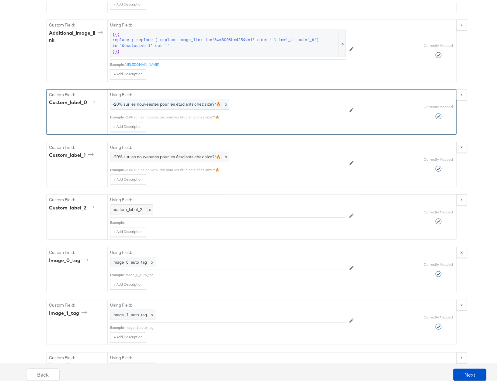
click at [183, 105] on span "-20% sur les nouveautés pour les étudiants chez size?*🔥" at bounding box center [170, 102] width 114 height 6
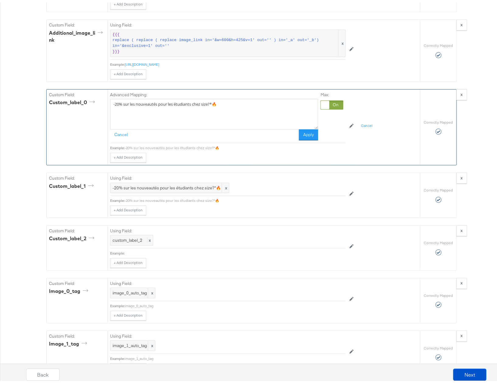
drag, startPoint x: 232, startPoint y: 114, endPoint x: 58, endPoint y: 114, distance: 174.5
click at [58, 114] on div "Custom Field: custom_label_0 Advanced Mapping: -20% sur les nouveautés pour les…" at bounding box center [234, 125] width 374 height 76
paste textarea "Livraison gratuite à partir de 110€"
type textarea "Livraison gratuite à partir de 110€"
click at [172, 188] on span "-20% sur les nouveautés pour les étudiants chez size?*🔥" at bounding box center [170, 186] width 114 height 6
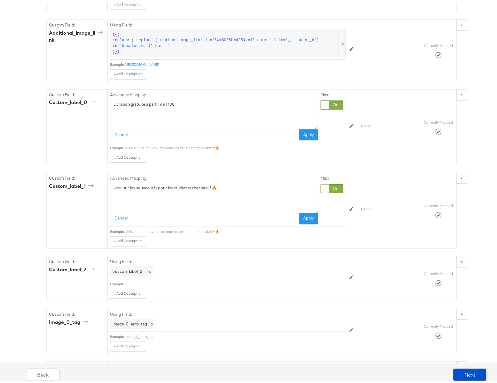
drag, startPoint x: 233, startPoint y: 195, endPoint x: 42, endPoint y: 202, distance: 191.3
click at [42, 202] on div "{"id":"{{{\"id\"}}}","title":"{{{\"title\"}}}","description":"{{{\"description\…" at bounding box center [252, 32] width 504 height 1126
paste textarea "Livraison gratuite à partir de 110€"
type textarea "Livraison gratuite à partir de 110€"
click at [301, 222] on button "Apply" at bounding box center [308, 216] width 19 height 11
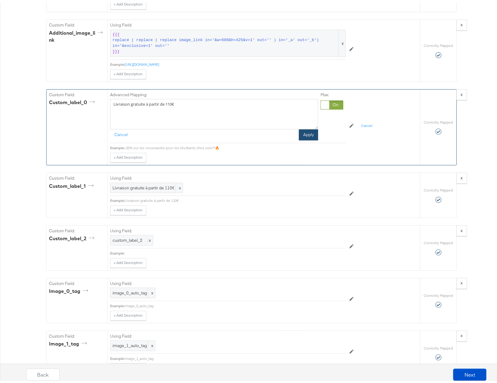
click at [306, 138] on button "Apply" at bounding box center [308, 132] width 19 height 11
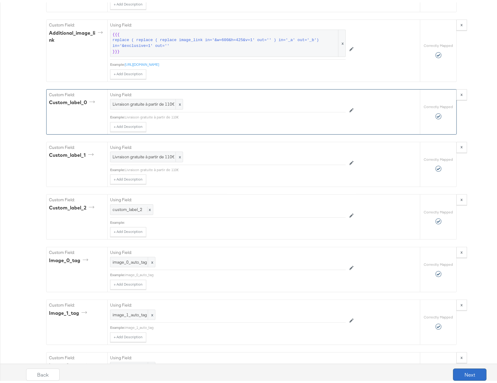
click at [459, 373] on button "Next" at bounding box center [470, 372] width 33 height 12
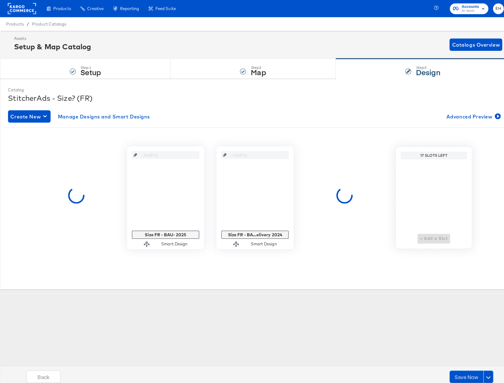
scroll to position [0, 0]
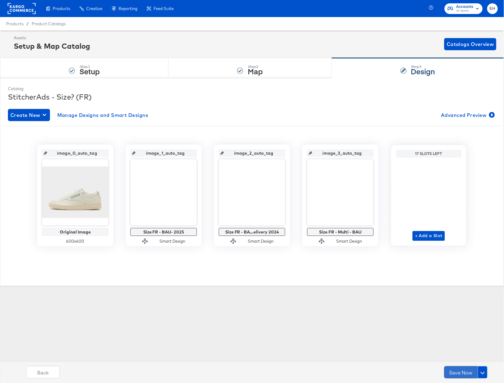
click at [465, 370] on button "Save Now" at bounding box center [460, 372] width 33 height 12
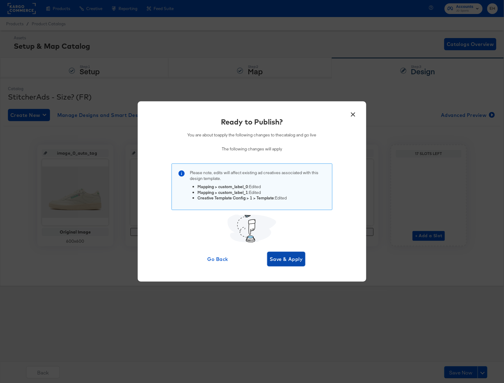
click at [284, 263] on span "Save & Apply" at bounding box center [285, 259] width 33 height 9
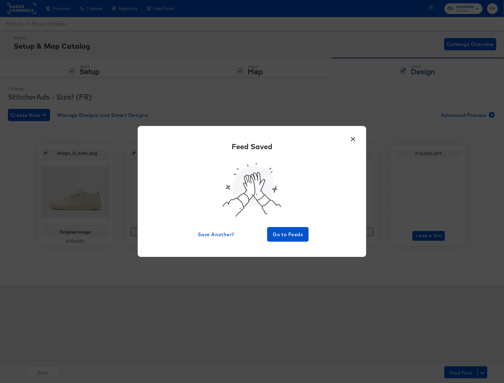
click at [352, 136] on button "×" at bounding box center [352, 137] width 11 height 11
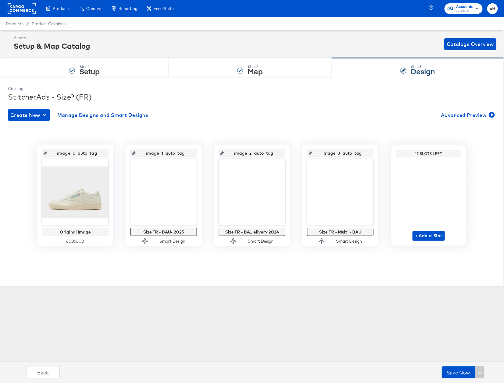
click at [0, 0] on div "Enhance Your Product Catalog, Map Them to Publishers, and Incorporate Overlay D…" at bounding box center [0, 0] width 0 height 0
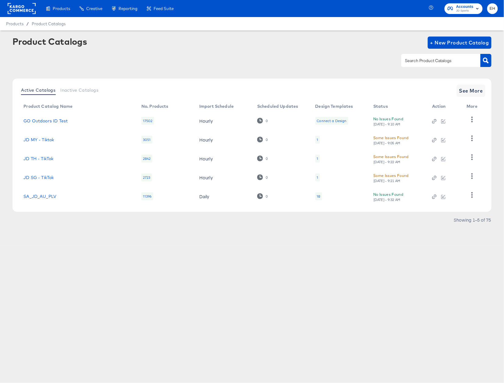
click at [429, 58] on input "text" at bounding box center [435, 60] width 65 height 7
type input "size"
click at [468, 91] on span "See More" at bounding box center [471, 90] width 24 height 9
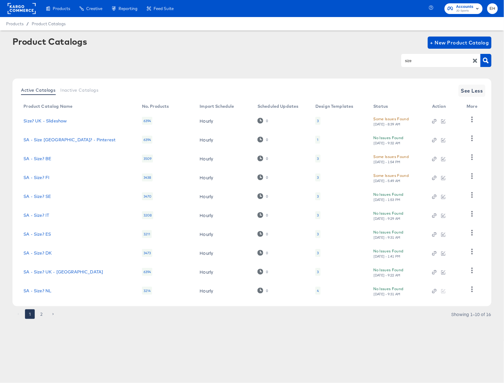
click at [42, 313] on button "2" at bounding box center [42, 314] width 10 height 10
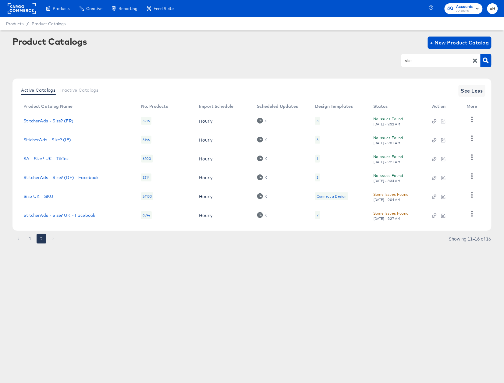
click at [316, 139] on div "3" at bounding box center [317, 140] width 5 height 8
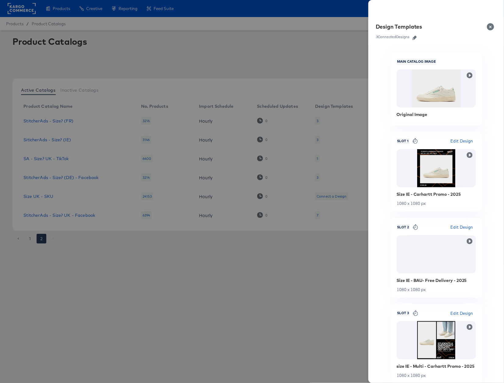
click at [415, 38] on icon "button" at bounding box center [414, 38] width 4 height 4
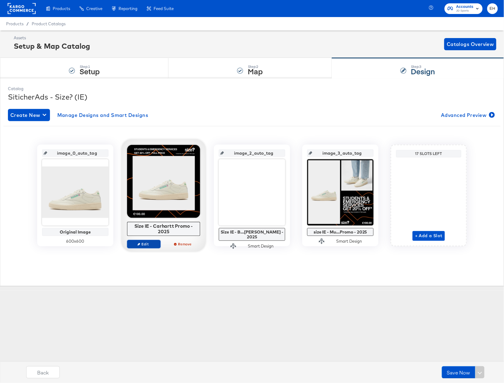
click at [148, 245] on span "Edit" at bounding box center [144, 244] width 28 height 5
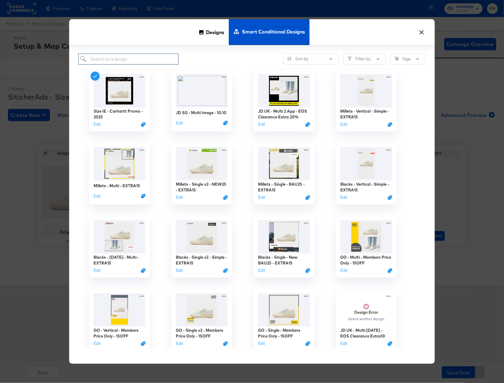
click at [117, 62] on input "search" at bounding box center [128, 59] width 100 height 11
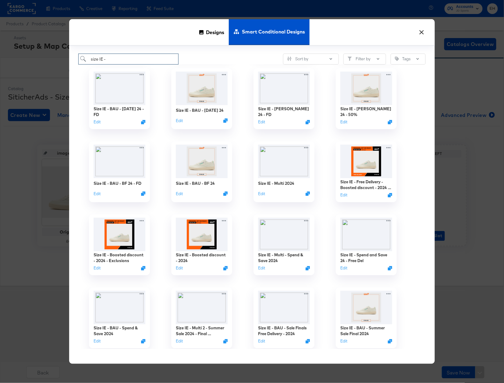
scroll to position [731, 0]
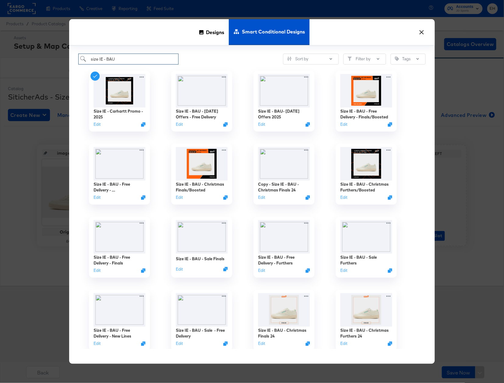
type input "size IE - BAU"
click at [420, 29] on button "×" at bounding box center [421, 30] width 11 height 11
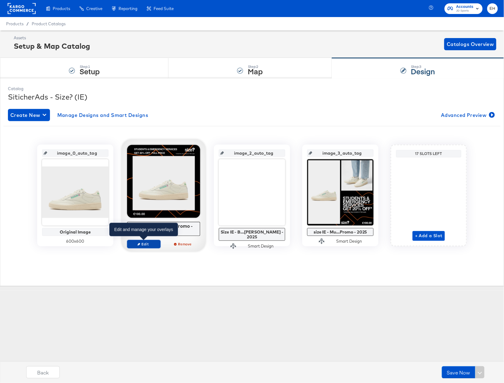
click at [144, 245] on span "Edit" at bounding box center [144, 244] width 28 height 5
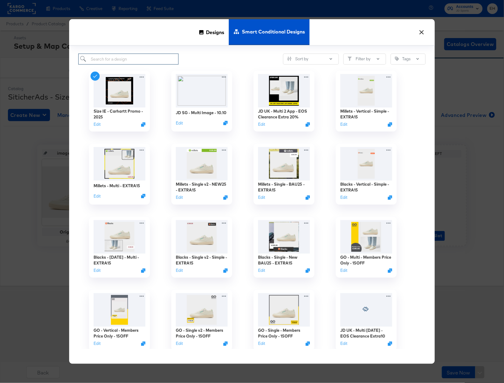
click at [147, 58] on input "search" at bounding box center [128, 59] width 100 height 11
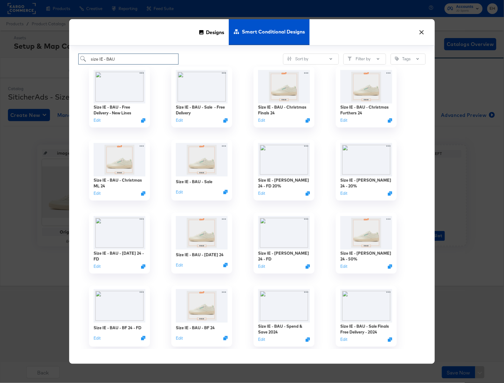
scroll to position [244, 0]
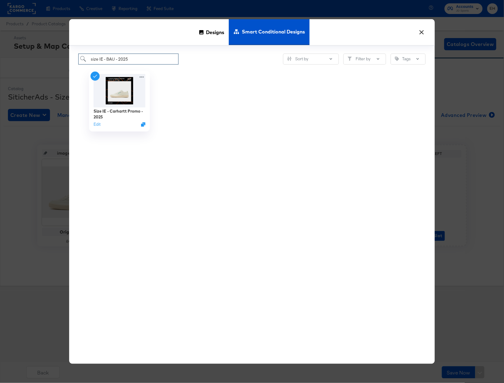
click at [92, 60] on input "size IE - BAU - 2025" at bounding box center [128, 59] width 100 height 11
click at [115, 58] on input "Size IE - BAU - 2025" at bounding box center [128, 59] width 100 height 11
click at [94, 58] on input "Size IE - BAU- 2025" at bounding box center [128, 59] width 100 height 11
click at [150, 54] on input "size IE - BAU- 2025" at bounding box center [128, 59] width 100 height 11
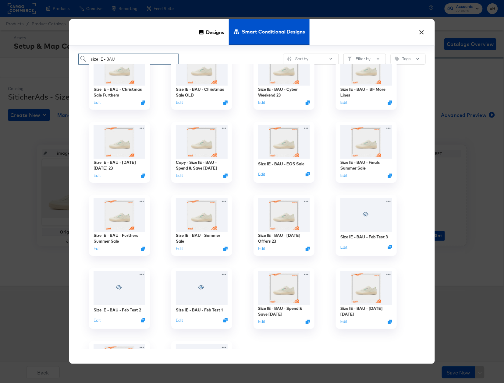
scroll to position [609, 0]
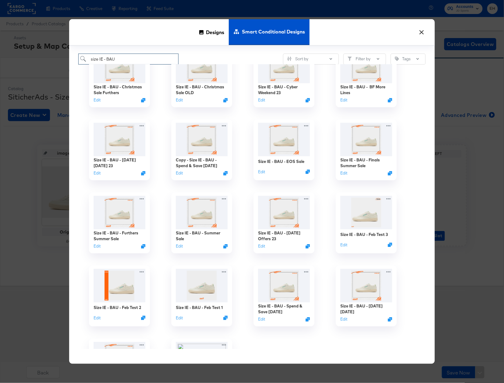
drag, startPoint x: 142, startPoint y: 60, endPoint x: 76, endPoint y: 41, distance: 68.7
click at [76, 41] on div "× Designs Smart Conditional Designs size IE - BAU Sort by Filter by Tags Size I…" at bounding box center [251, 191] width 365 height 345
paste input "Size IE - BAU- 2025"
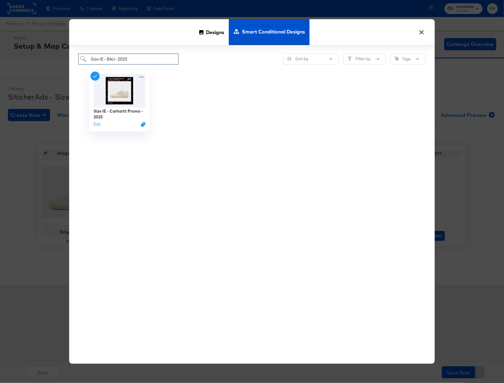
scroll to position [0, 0]
click at [115, 57] on input "Size IE - BAU- 2025" at bounding box center [128, 59] width 100 height 11
click at [129, 59] on input "Size IE - BAU - 2025" at bounding box center [128, 59] width 100 height 11
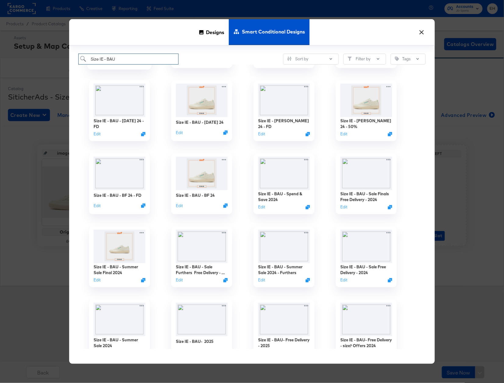
scroll to position [365, 0]
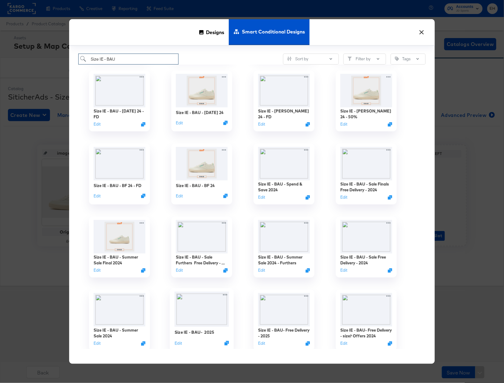
type input "Size IE - BAU"
click at [199, 317] on img at bounding box center [201, 309] width 54 height 35
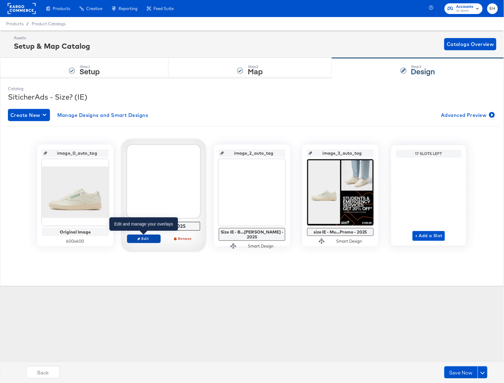
click at [146, 237] on span "Edit" at bounding box center [144, 238] width 28 height 5
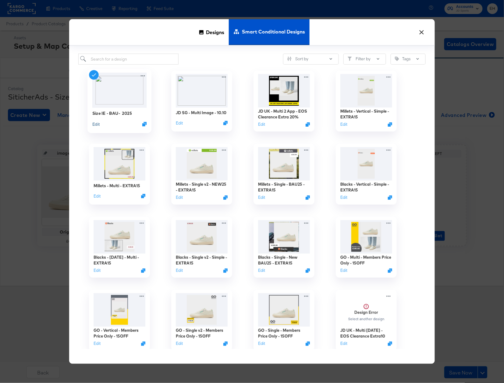
click at [94, 125] on button "Edit" at bounding box center [95, 124] width 7 height 6
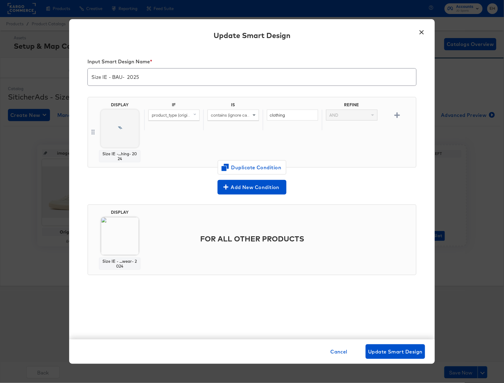
click at [160, 75] on input "Size IE - BAU- 2025" at bounding box center [252, 74] width 328 height 17
click at [121, 77] on input "Size IE - BAU- 2025" at bounding box center [252, 74] width 328 height 17
type input "Size IE - BAU - 2025"
click at [385, 352] on span "Update Smart Design" at bounding box center [395, 351] width 54 height 9
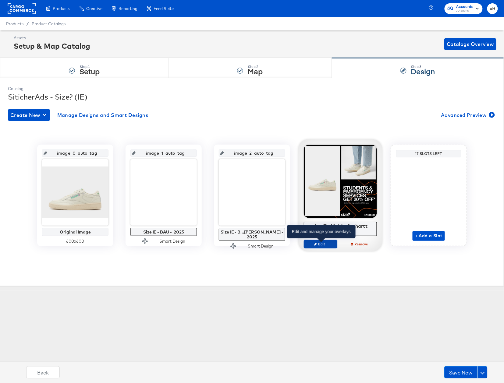
click at [322, 243] on span "Edit" at bounding box center [320, 244] width 28 height 5
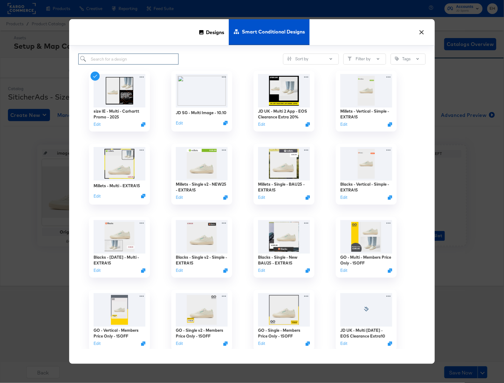
click at [149, 61] on input "search" at bounding box center [128, 59] width 100 height 11
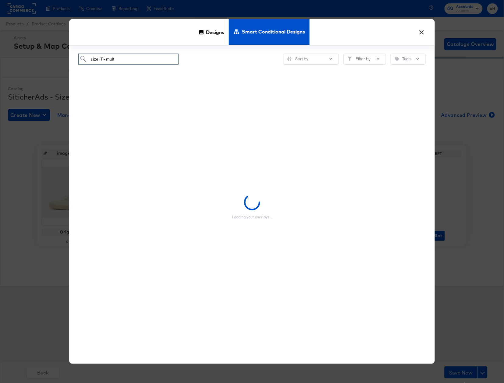
type input "size IT - multi"
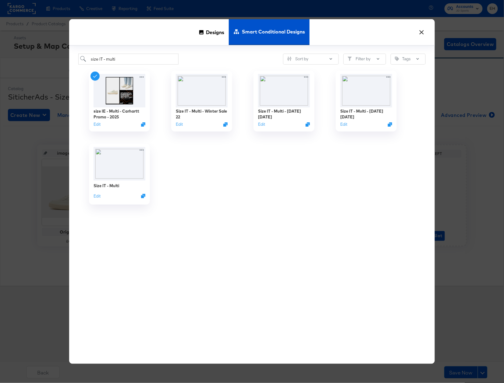
click at [103, 57] on input "size IT - multi" at bounding box center [128, 59] width 100 height 11
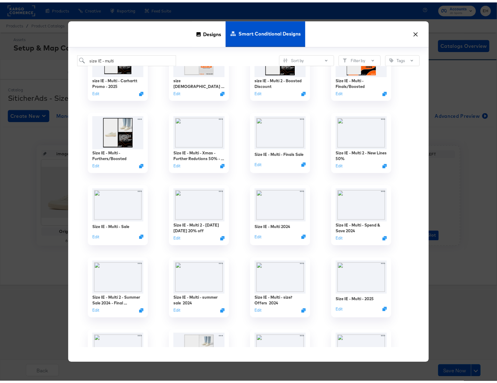
scroll to position [40, 0]
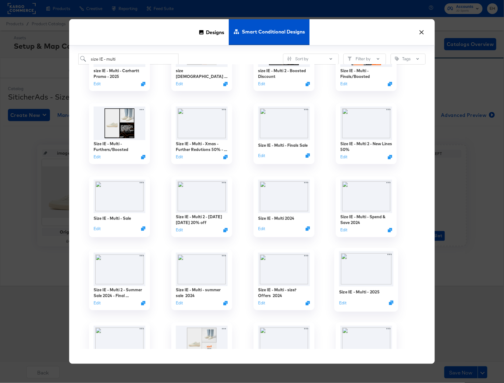
type input "size IE - multi"
click at [375, 270] on img at bounding box center [366, 268] width 54 height 35
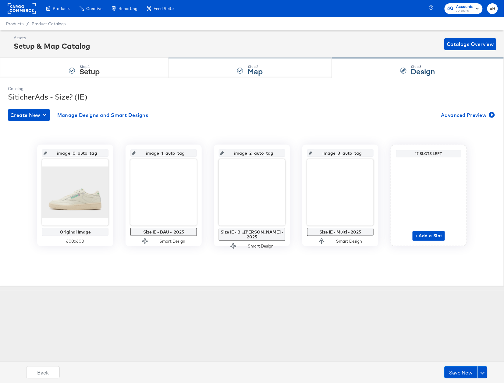
click at [223, 71] on div "Step: 2 Map" at bounding box center [249, 68] width 163 height 20
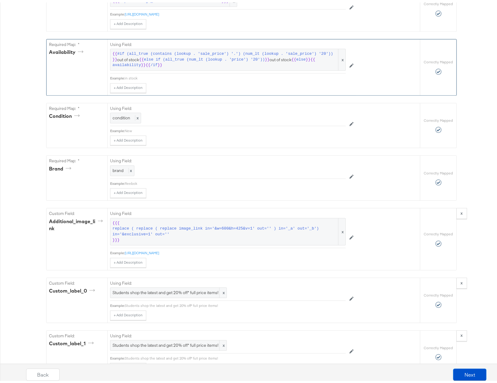
scroll to position [487, 0]
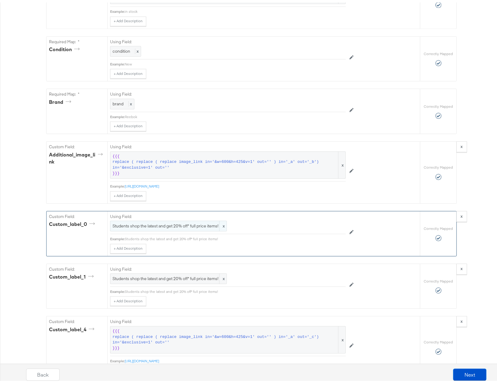
click at [173, 227] on span "Students shop the latest and get 20% off* full price items!" at bounding box center [169, 224] width 112 height 6
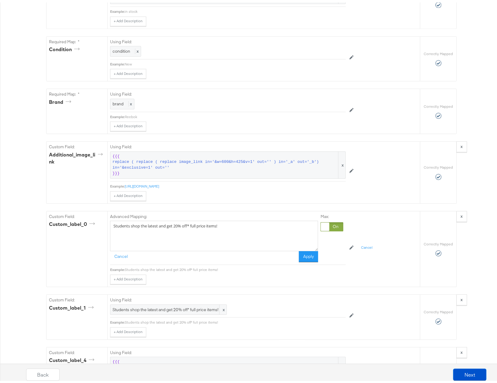
drag, startPoint x: 228, startPoint y: 233, endPoint x: 18, endPoint y: 236, distance: 210.4
click at [18, 236] on div "Catalog Mapping Tool Map the required fields to items in your product catalog u…" at bounding box center [252, 147] width 504 height 1112
paste textarea "10% Off* Full Price For Students - *T&Cs apply"
drag, startPoint x: 18, startPoint y: 217, endPoint x: -1, endPoint y: 214, distance: 18.9
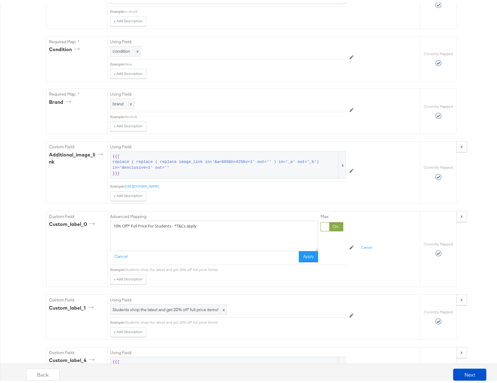
paste textarea "Free delivery on all orders over €100"
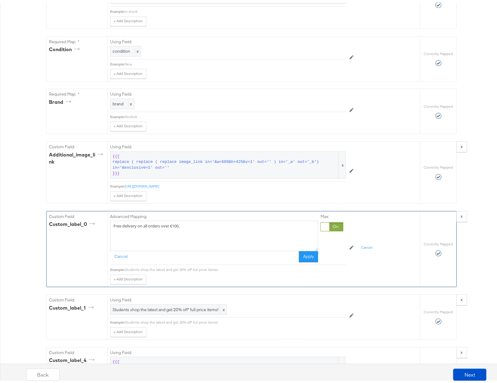
click at [274, 232] on textarea "Free delivery on all orders over €100." at bounding box center [214, 233] width 208 height 30
paste textarea "10% Off* Full Price For Students - *T&Cs apply"
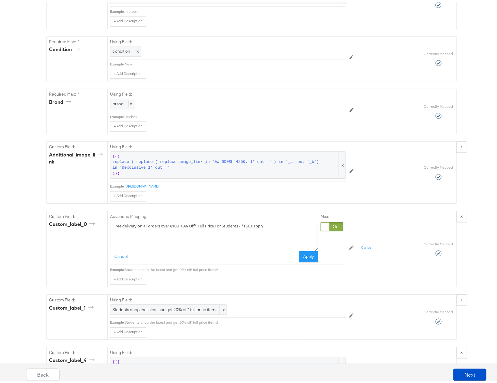
drag, startPoint x: 181, startPoint y: 233, endPoint x: 39, endPoint y: 239, distance: 141.7
click at [39, 239] on div "Catalog Mapping Tool Map the required fields to items in your product catalog u…" at bounding box center [252, 147] width 504 height 1112
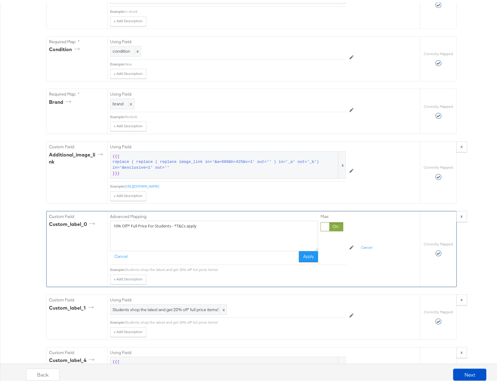
click at [218, 234] on textarea "10% Off* Full Price For Students - *T&Cs apply" at bounding box center [214, 233] width 208 height 30
paste textarea "Free delivery on all orders over €100."
type textarea "10% Off* Full Price For Students - *T&Cs apply. Free delivery on all orders ove…"
click at [308, 260] on button "Apply" at bounding box center [308, 254] width 19 height 11
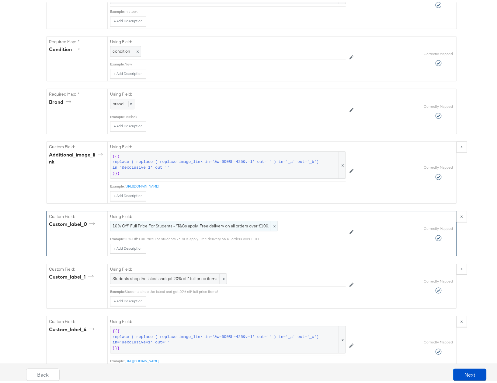
click at [192, 227] on span "10% Off* Full Price For Students - *T&Cs apply. Free delivery on all orders ove…" at bounding box center [194, 224] width 163 height 6
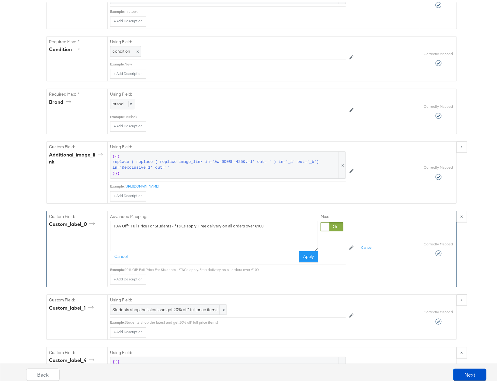
click at [198, 238] on textarea "10% Off* Full Price For Students - *T&Cs apply. Free delivery on all orders ove…" at bounding box center [214, 233] width 208 height 30
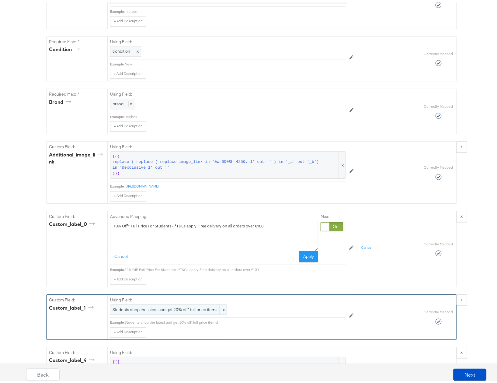
click at [190, 310] on span "Students shop the latest and get 20% off* full price items!" at bounding box center [169, 307] width 112 height 6
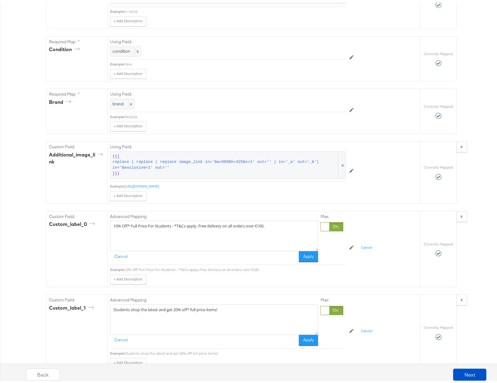
drag, startPoint x: 242, startPoint y: 314, endPoint x: 14, endPoint y: 297, distance: 228.4
click at [14, 297] on div "Catalog Mapping Tool Map the required fields to items in your product catalog u…" at bounding box center [252, 162] width 504 height 1143
paste textarea "10% Off* Full Price For Students - *T&Cs apply. Free delivery on all orders ove…"
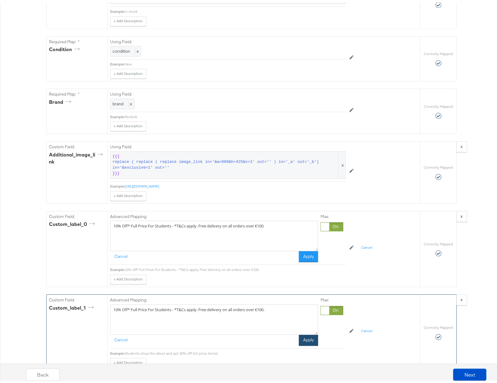
type textarea "10% Off* Full Price For Students - *T&Cs apply. Free delivery on all orders ove…"
drag, startPoint x: 311, startPoint y: 350, endPoint x: 309, endPoint y: 336, distance: 13.8
click at [310, 343] on button "Apply" at bounding box center [308, 337] width 19 height 11
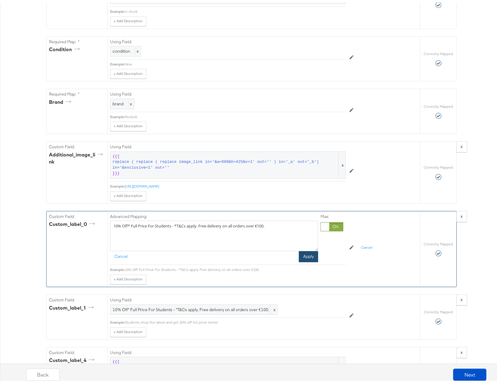
click at [304, 260] on button "Apply" at bounding box center [308, 254] width 19 height 11
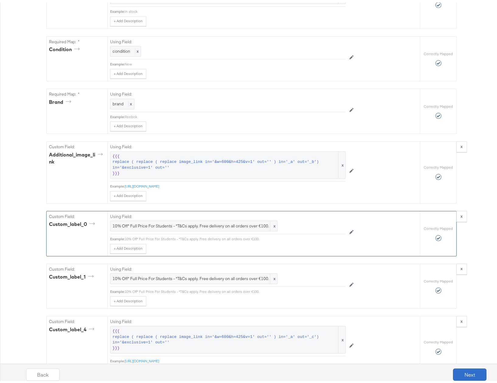
click at [468, 368] on button "Next" at bounding box center [470, 372] width 33 height 12
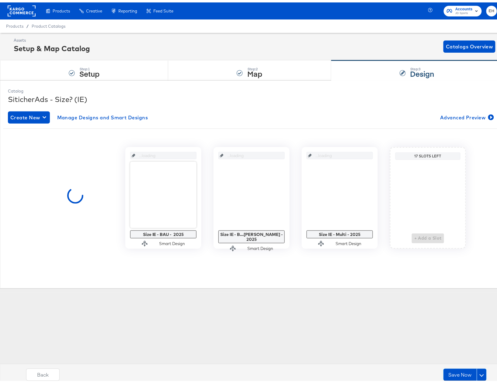
scroll to position [0, 0]
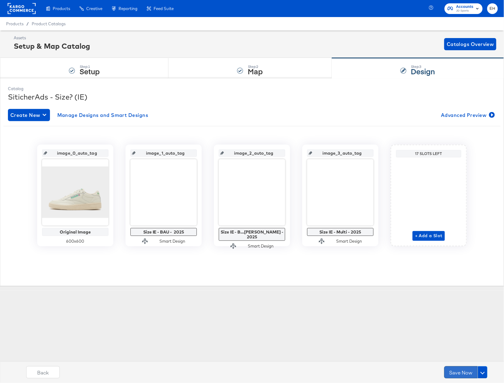
click at [467, 374] on button "Save Now" at bounding box center [460, 372] width 33 height 12
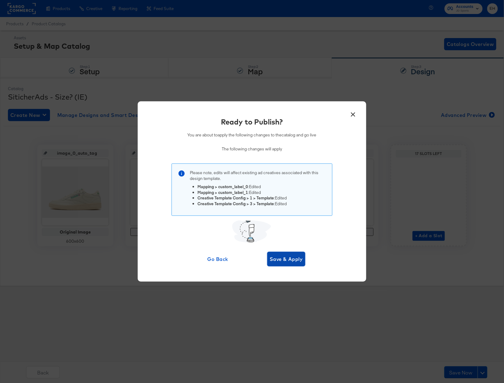
click at [279, 257] on span "Save & Apply" at bounding box center [285, 259] width 33 height 9
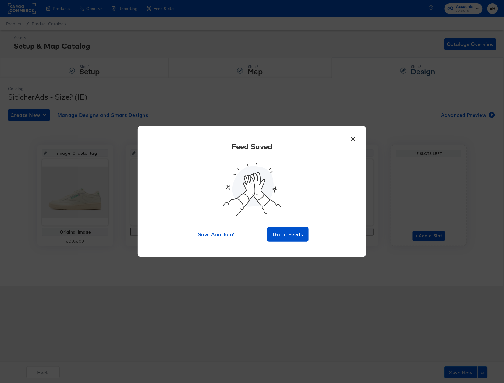
click at [353, 140] on button "×" at bounding box center [352, 137] width 11 height 11
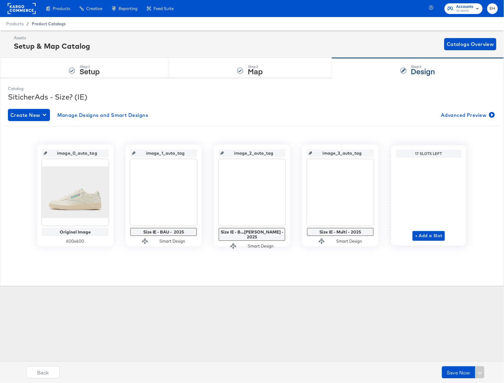
click at [54, 21] on span "Product Catalogs" at bounding box center [49, 23] width 34 height 5
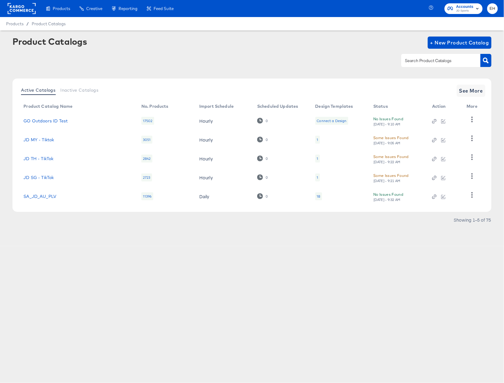
click at [452, 58] on input "text" at bounding box center [435, 60] width 65 height 7
type input "size"
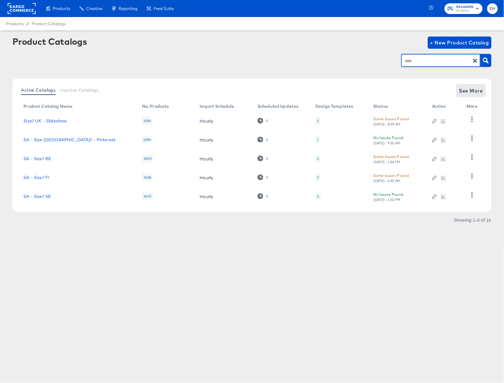
click at [470, 88] on span "See More" at bounding box center [471, 90] width 24 height 9
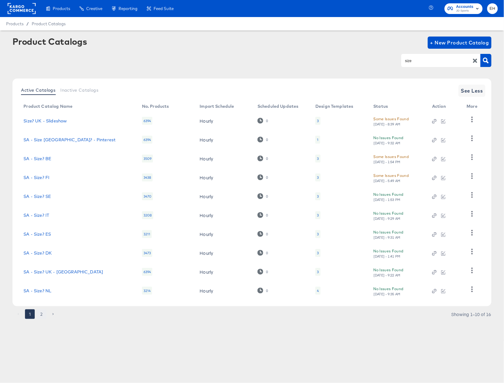
click at [42, 318] on button "2" at bounding box center [42, 314] width 10 height 10
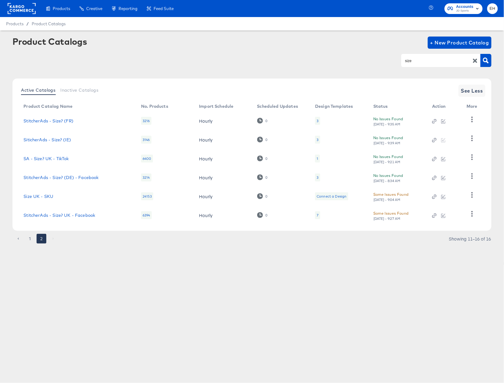
click at [315, 179] on div "3" at bounding box center [317, 178] width 5 height 8
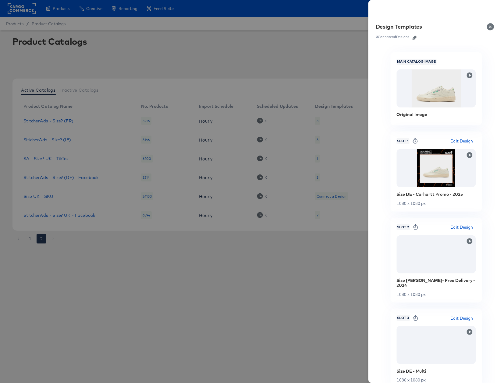
click at [415, 38] on icon "button" at bounding box center [414, 38] width 4 height 4
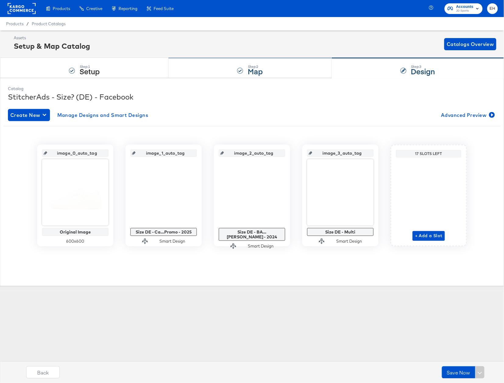
click at [206, 63] on div "Step: 2 Map" at bounding box center [249, 68] width 163 height 20
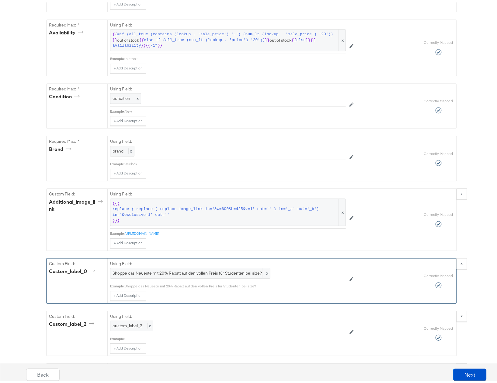
scroll to position [487, 0]
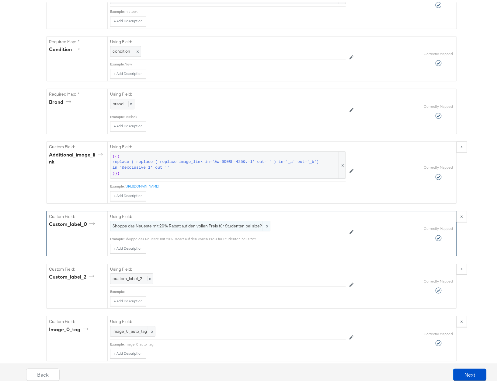
click at [222, 227] on span "Shoppe das Neueste mit 20% Rabatt auf den vollen Preis für Studenten bei size?" at bounding box center [191, 224] width 156 height 6
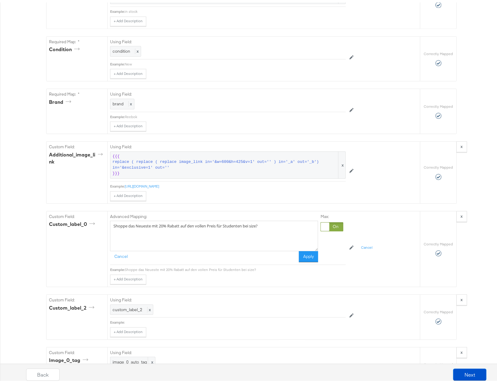
drag, startPoint x: 262, startPoint y: 235, endPoint x: 5, endPoint y: 234, distance: 257.3
click at [5, 235] on div "{"id":"{{{\"id\"}}}","title":"{{{\"title\"}}}","description":"{{{\"description\…" at bounding box center [252, 112] width 504 height 1043
paste textarea "Kostenlose Lieferung ab 110 € Bestellwert"
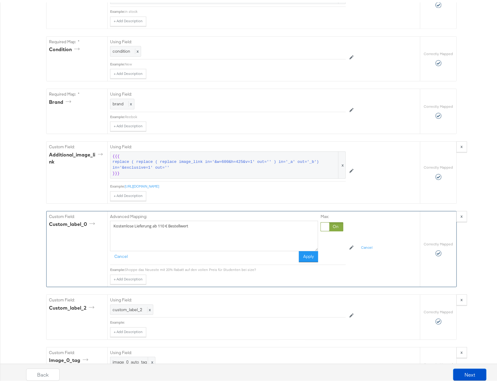
click at [197, 234] on textarea "Kostenlose Lieferung ab 110 € Bestellwert" at bounding box center [214, 233] width 208 height 30
paste textarea "10% Studentenrabatt mit UNiDAYS*"
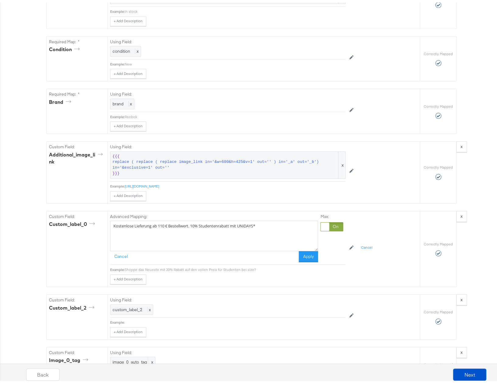
drag, startPoint x: 273, startPoint y: 237, endPoint x: -1, endPoint y: 203, distance: 275.7
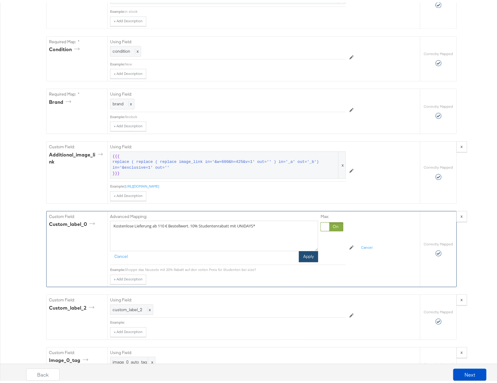
type textarea "Kostenlose Lieferung ab 110 € Bestellwert. 10% Studentenrabatt mit UNiDAYS*"
drag, startPoint x: 312, startPoint y: 264, endPoint x: 237, endPoint y: 299, distance: 82.7
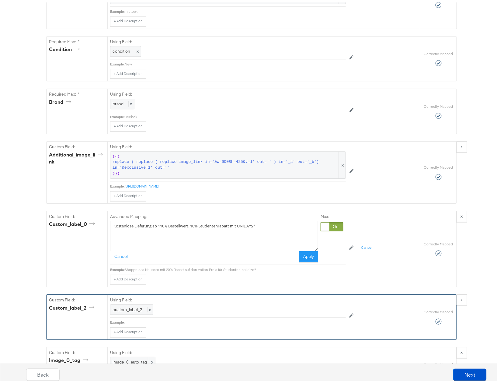
click at [311, 260] on button "Apply" at bounding box center [308, 254] width 19 height 11
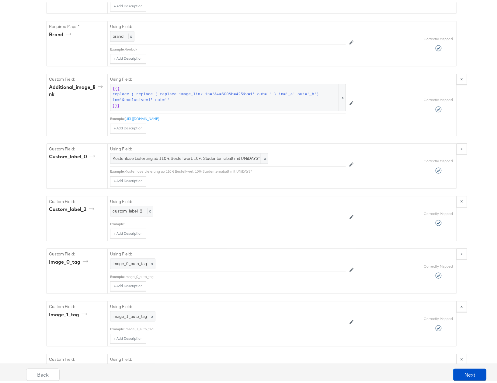
scroll to position [726, 0]
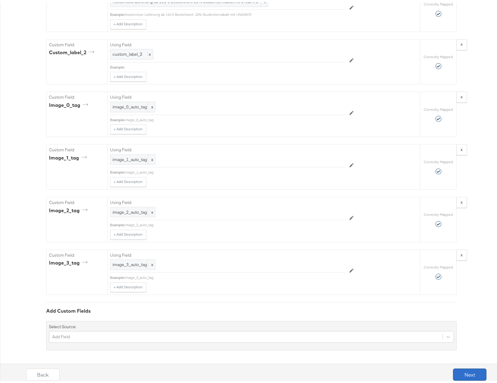
click at [465, 371] on button "Next" at bounding box center [470, 372] width 33 height 12
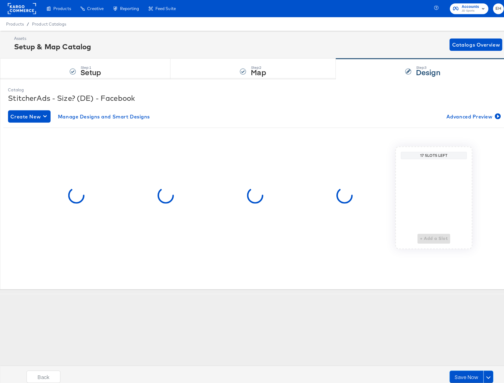
scroll to position [0, 0]
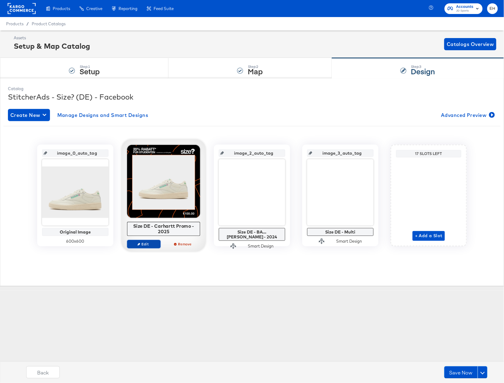
click at [141, 244] on span "Edit" at bounding box center [144, 244] width 28 height 5
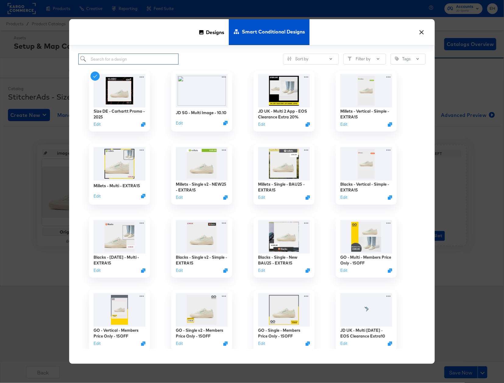
click at [127, 62] on input "search" at bounding box center [128, 59] width 100 height 11
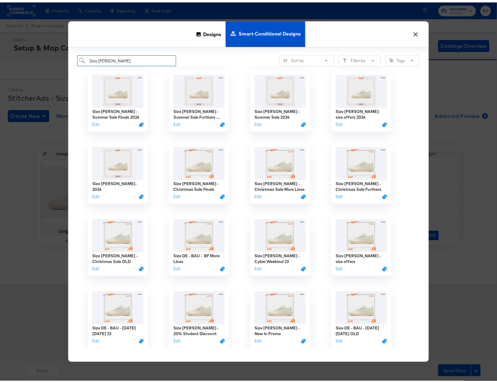
scroll to position [291, 0]
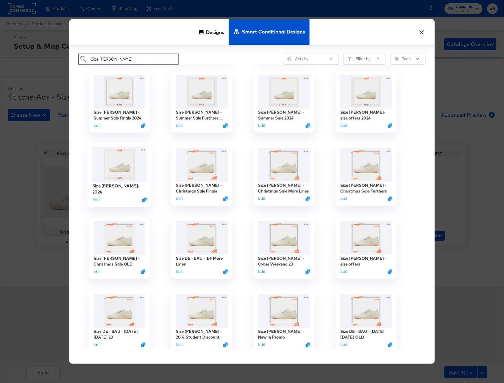
type input "Size DE - BAU"
click at [122, 171] on img at bounding box center [119, 164] width 54 height 35
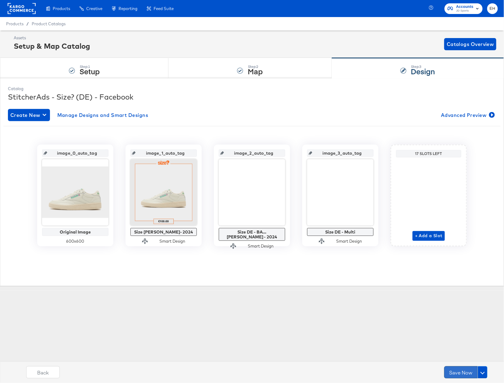
click at [465, 371] on button "Save Now" at bounding box center [460, 372] width 33 height 12
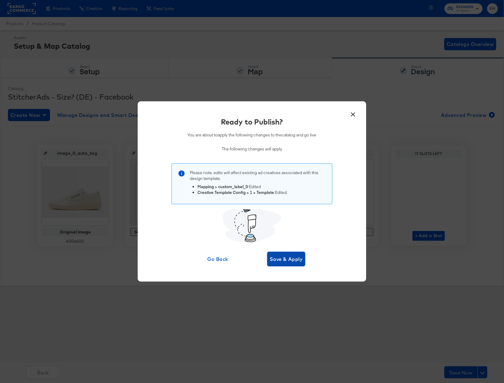
click at [289, 261] on span "Save & Apply" at bounding box center [285, 259] width 33 height 9
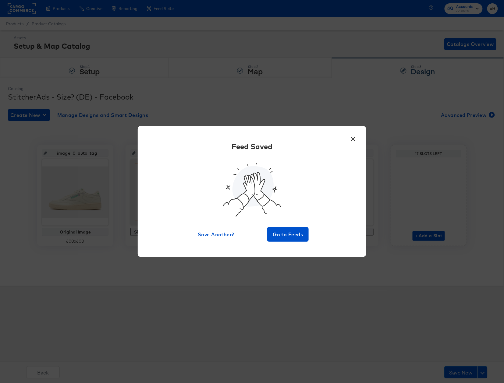
click at [352, 138] on button "×" at bounding box center [352, 137] width 11 height 11
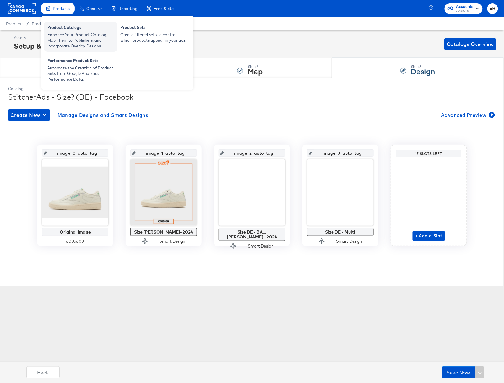
click at [60, 40] on div "Enhance Your Product Catalog, Map Them to Publishers, and Incorporate Overlay D…" at bounding box center [80, 40] width 67 height 17
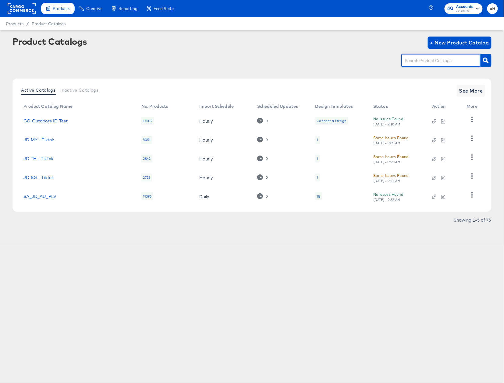
click at [452, 59] on input "text" at bounding box center [435, 60] width 65 height 7
type input "hip"
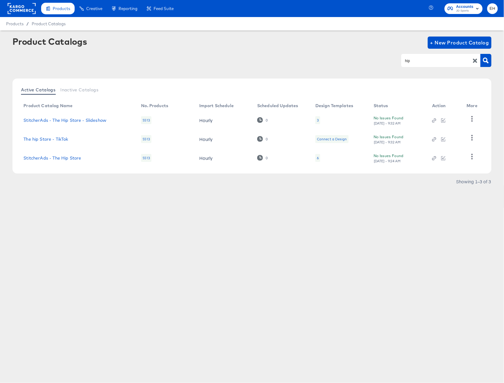
click at [318, 160] on div "6" at bounding box center [317, 158] width 5 height 8
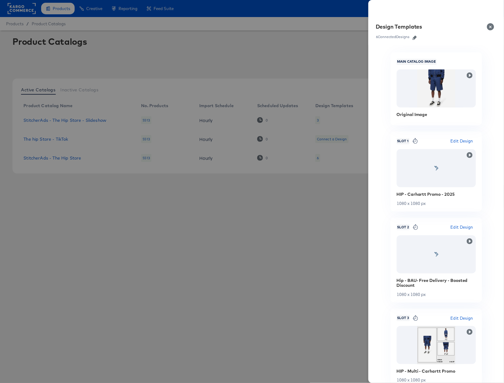
click at [414, 36] on icon "button" at bounding box center [414, 38] width 4 height 4
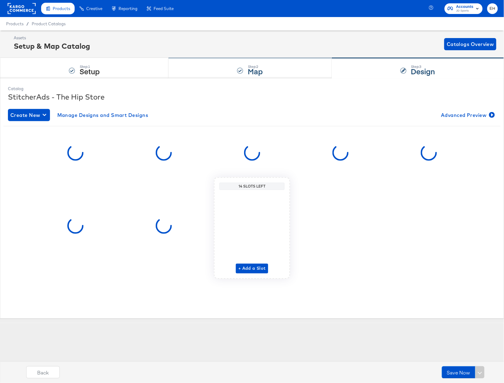
click at [198, 71] on div "Step: 2 Map" at bounding box center [249, 68] width 163 height 20
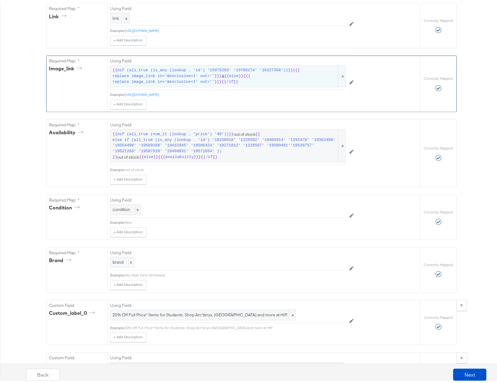
scroll to position [446, 0]
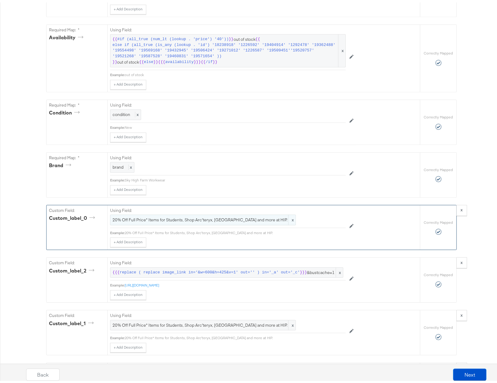
click at [201, 220] on span "20% Off Full Price* Items for Students, Shop Arc'teryx, Stone Island and more a…" at bounding box center [203, 218] width 181 height 6
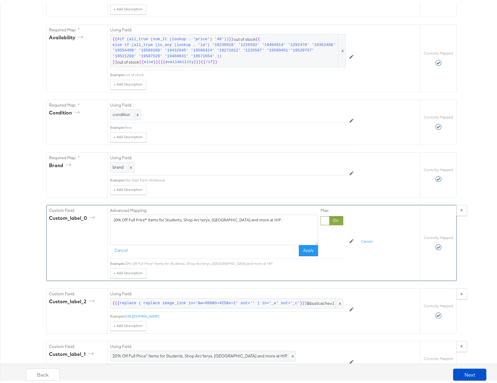
drag, startPoint x: 277, startPoint y: 229, endPoint x: 104, endPoint y: 223, distance: 173.3
click at [104, 223] on div "Custom Field: custom_label_0 Advanced Mapping: 20% Off Full Price* Items for St…" at bounding box center [234, 241] width 374 height 76
type textarea "Free standard delivery on UK orders over £100. Explore our collections now."
click at [309, 254] on button "Apply" at bounding box center [308, 248] width 19 height 11
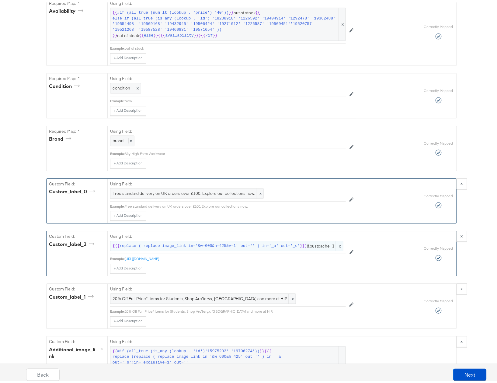
scroll to position [487, 0]
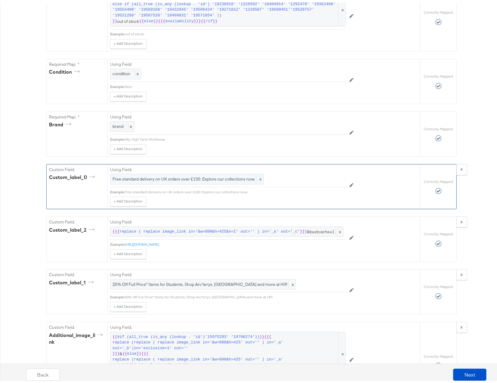
click at [207, 180] on span "Free standard delivery on UK orders over £100. Explore our collections now." at bounding box center [187, 177] width 149 height 6
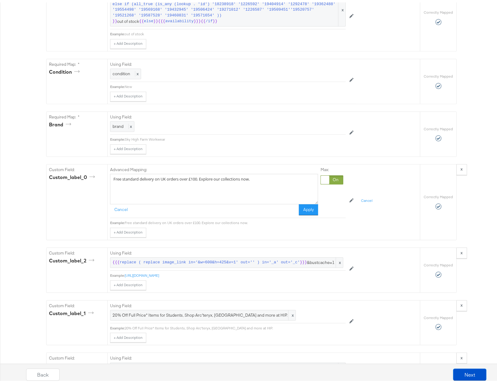
drag, startPoint x: 258, startPoint y: 186, endPoint x: 10, endPoint y: 153, distance: 250.6
click at [162, 316] on span "20% Off Full Price* Items for Students, Shop Arc'teryx, Stone Island and more a…" at bounding box center [203, 313] width 181 height 6
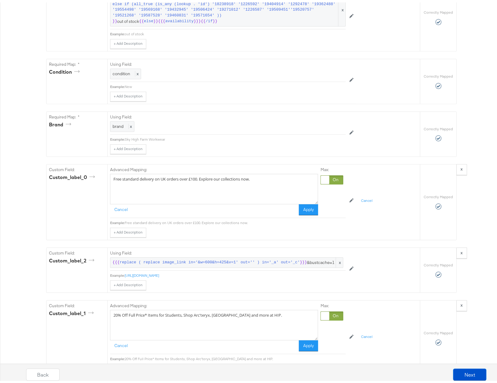
drag, startPoint x: 273, startPoint y: 324, endPoint x: 7, endPoint y: 285, distance: 268.3
paste textarea "Free standard delivery on UK orders over £100. Explore our collections now"
type textarea "Free standard delivery on UK orders over £100. Explore our collections now."
drag, startPoint x: 311, startPoint y: 354, endPoint x: 308, endPoint y: 340, distance: 14.5
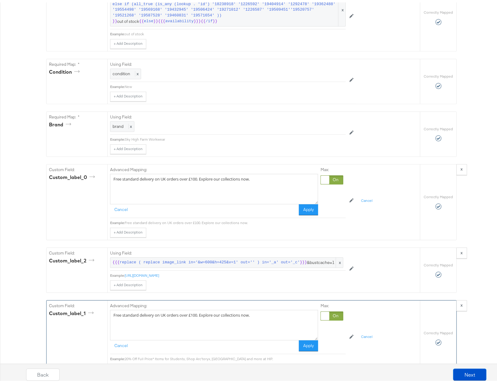
click at [310, 349] on button "Apply" at bounding box center [308, 343] width 19 height 11
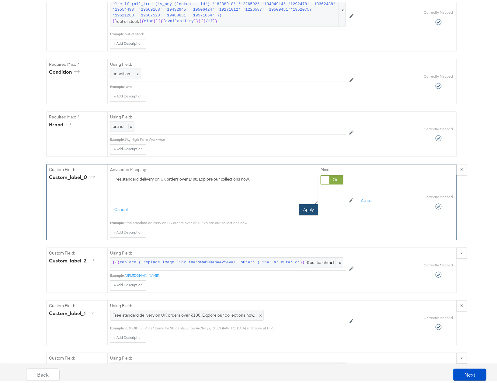
click at [304, 213] on button "Apply" at bounding box center [308, 207] width 19 height 11
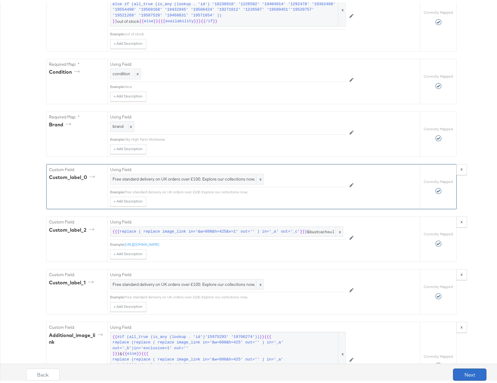
click at [463, 370] on button "Next" at bounding box center [470, 372] width 33 height 12
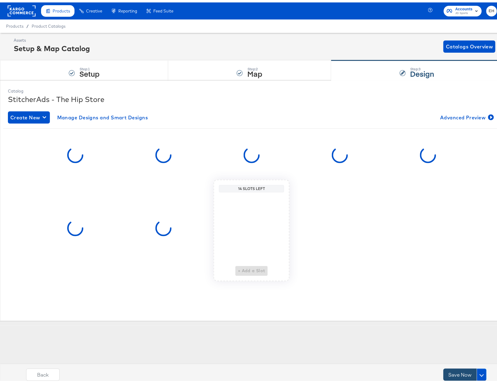
scroll to position [0, 0]
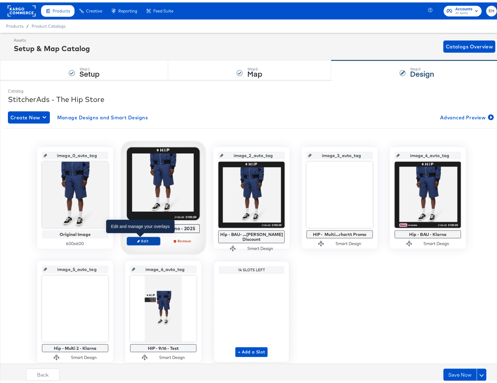
click at [147, 240] on span "Edit" at bounding box center [144, 238] width 28 height 5
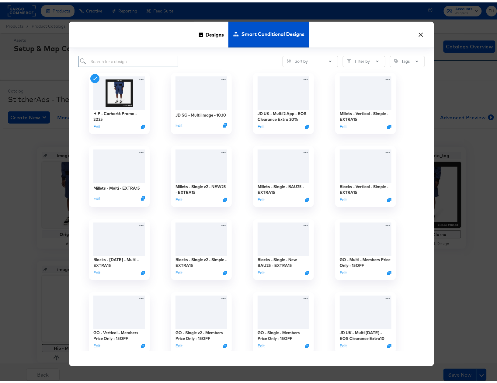
click at [132, 60] on input "search" at bounding box center [128, 59] width 100 height 11
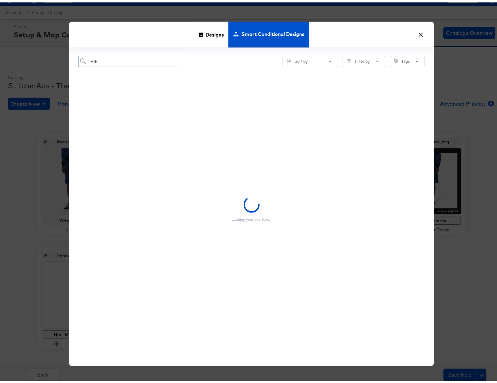
scroll to position [21, 0]
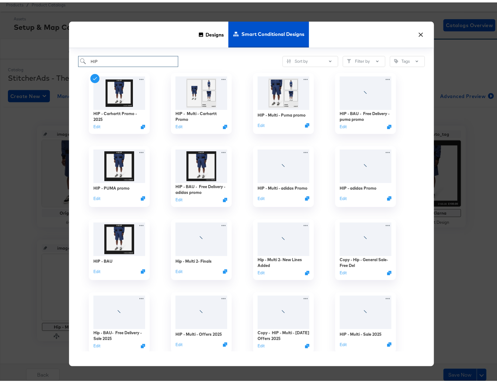
type input "HIP"
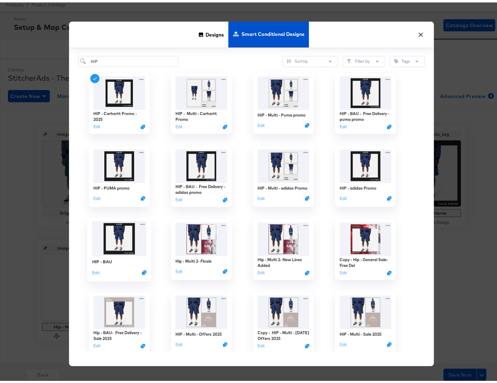
click at [116, 243] on img at bounding box center [119, 236] width 54 height 35
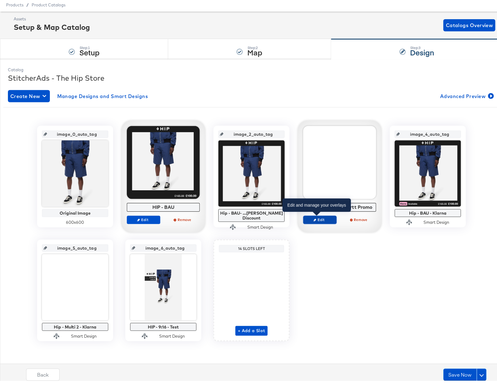
click at [321, 221] on button "Edit" at bounding box center [320, 217] width 33 height 9
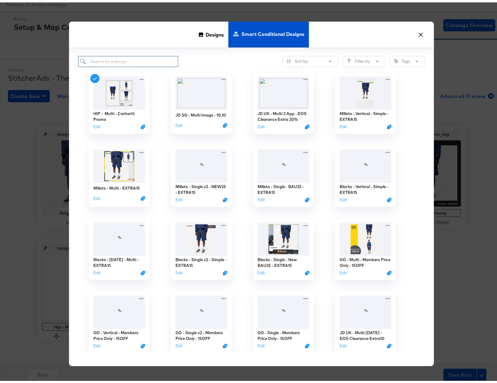
click at [121, 58] on input "search" at bounding box center [128, 59] width 100 height 11
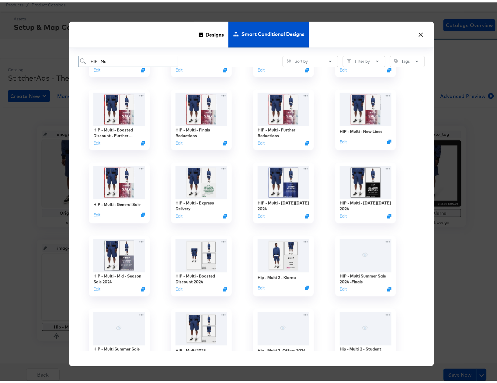
scroll to position [244, 0]
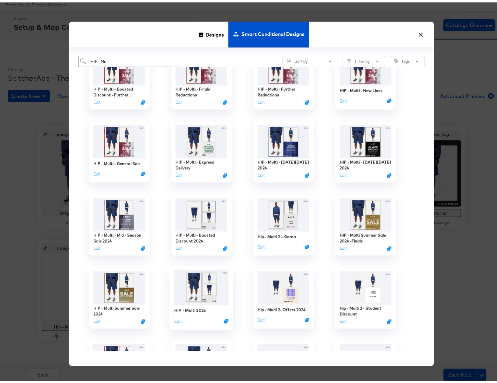
type input "HIP - Multi"
click at [201, 292] on img at bounding box center [201, 285] width 54 height 35
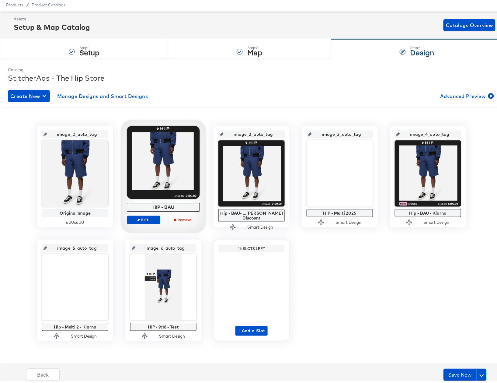
click at [384, 296] on div "image_0_auto_tag Original Image 600 x 600 image_1_auto_tag HIP - BAU Edit Remov…" at bounding box center [251, 231] width 497 height 216
drag, startPoint x: 451, startPoint y: 371, endPoint x: 421, endPoint y: 309, distance: 68.6
click at [421, 309] on div "Catalog StitcherAds - The Hip Store Create New Manage Designs and Smart Designs…" at bounding box center [252, 218] width 504 height 322
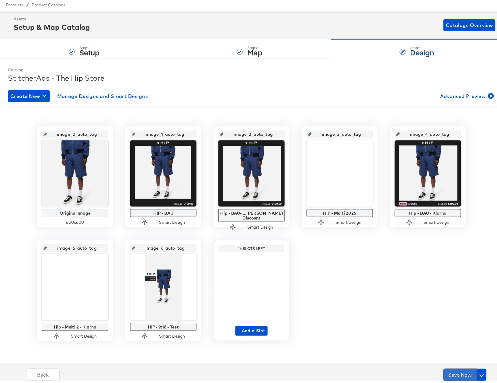
click at [446, 370] on button "Save Now" at bounding box center [460, 372] width 33 height 12
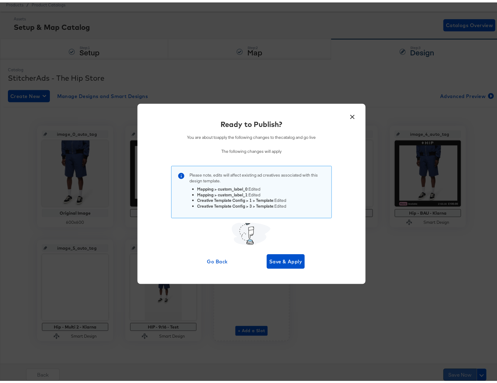
scroll to position [0, 0]
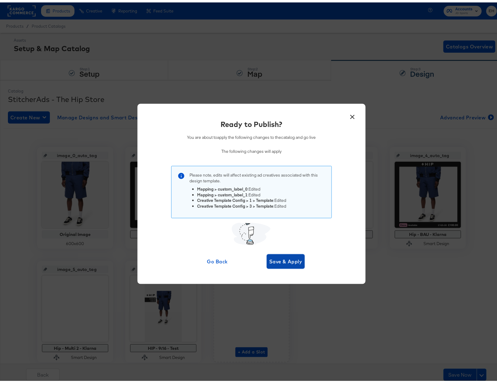
click at [292, 257] on span "Save & Apply" at bounding box center [285, 259] width 33 height 9
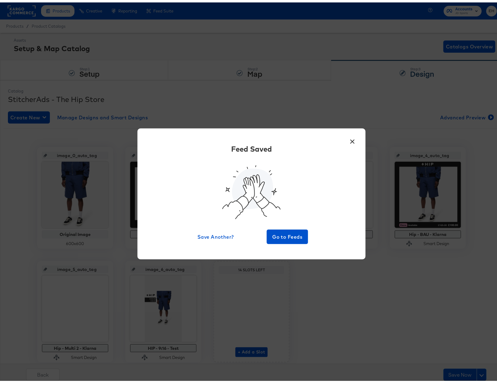
drag, startPoint x: 348, startPoint y: 140, endPoint x: 342, endPoint y: 126, distance: 15.8
click at [348, 140] on button "×" at bounding box center [352, 137] width 11 height 11
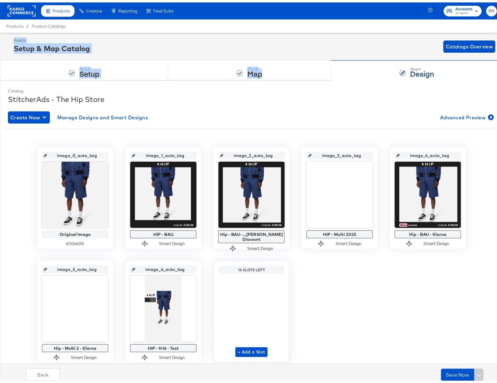
drag, startPoint x: 332, startPoint y: 25, endPoint x: 496, endPoint y: 70, distance: 170.0
click at [467, 70] on div "Products Creative Reporting Feed Suite Accounts JD Sports EH Products / Product…" at bounding box center [252, 202] width 504 height 404
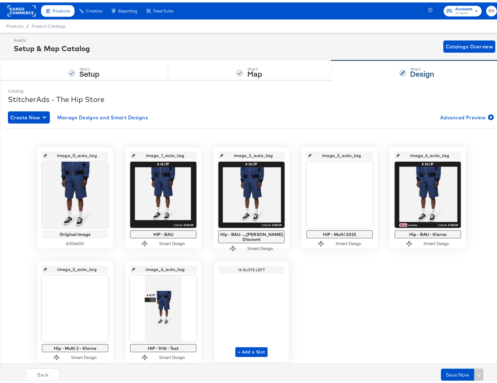
click at [339, 300] on div "image_0_auto_tag Original Image 600 x 600 image_1_auto_tag HIP - BAU Smart Desi…" at bounding box center [251, 253] width 497 height 216
